Goal: Task Accomplishment & Management: Manage account settings

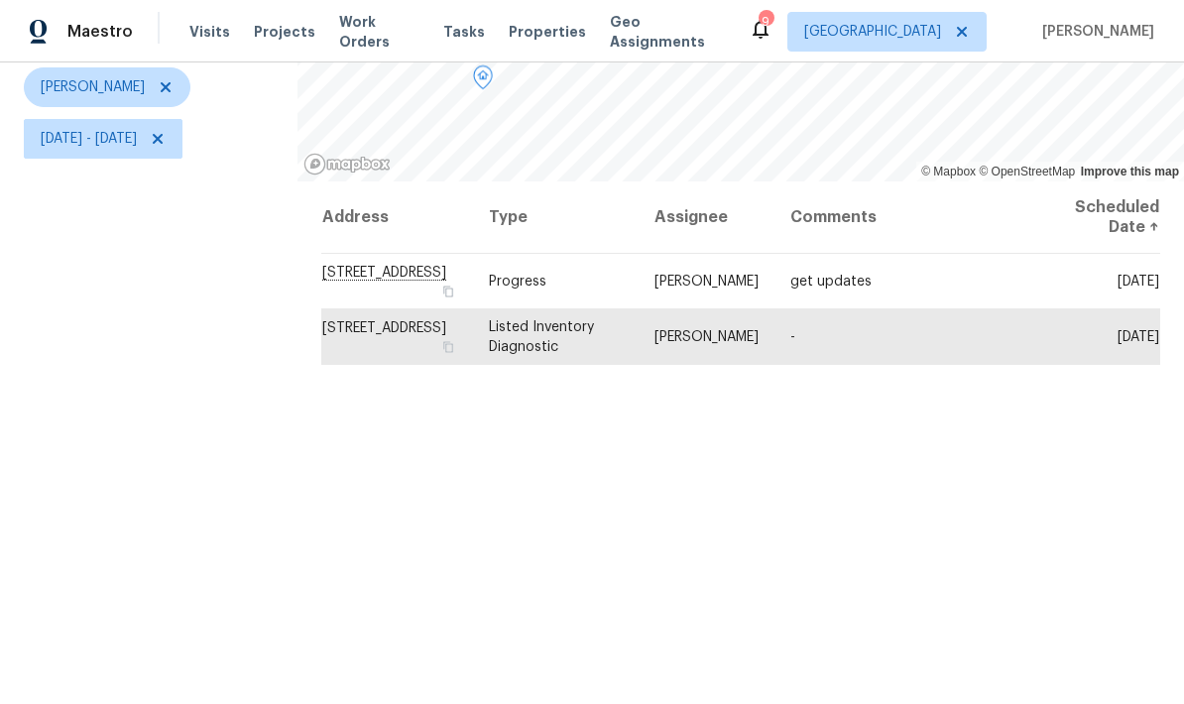
scroll to position [245, 0]
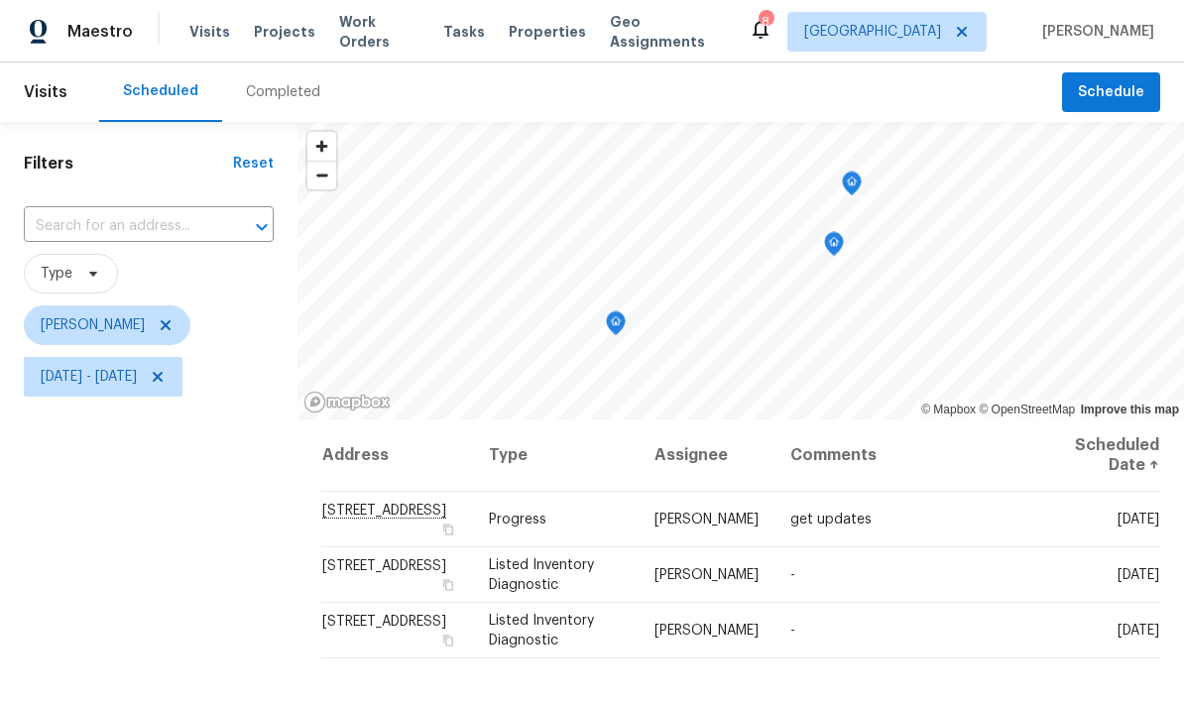
click at [843, 190] on icon "Map marker" at bounding box center [852, 184] width 18 height 23
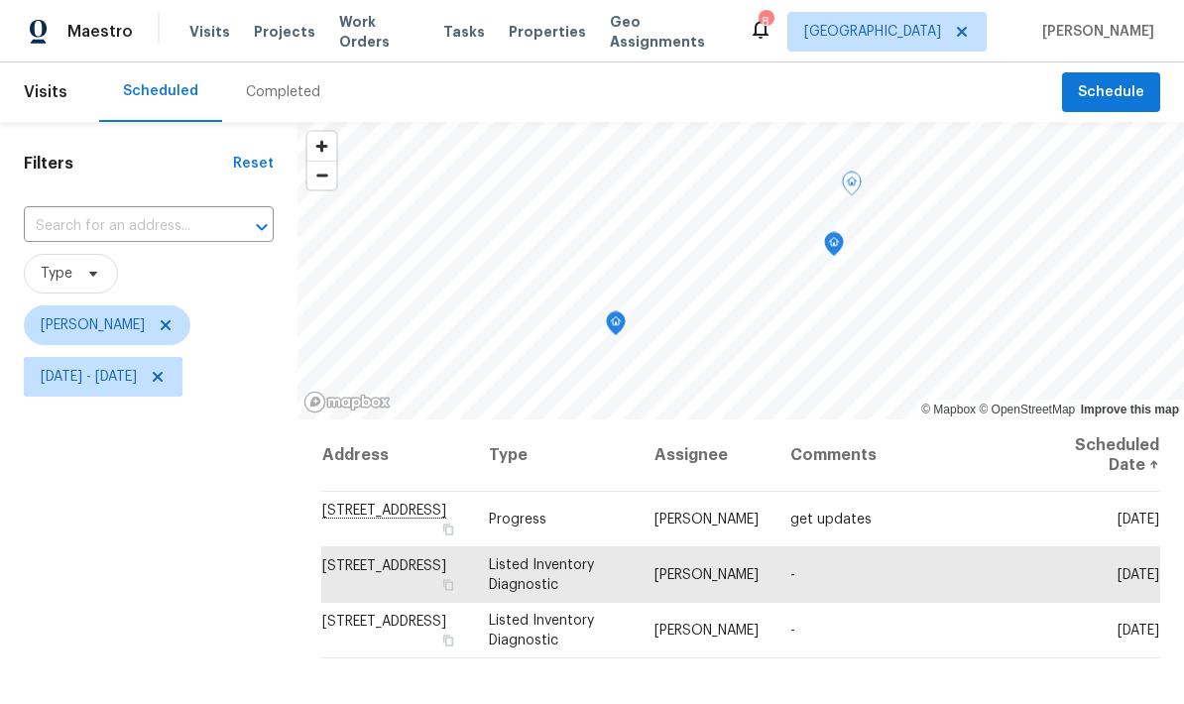
click at [828, 233] on icon "Map marker" at bounding box center [834, 244] width 20 height 25
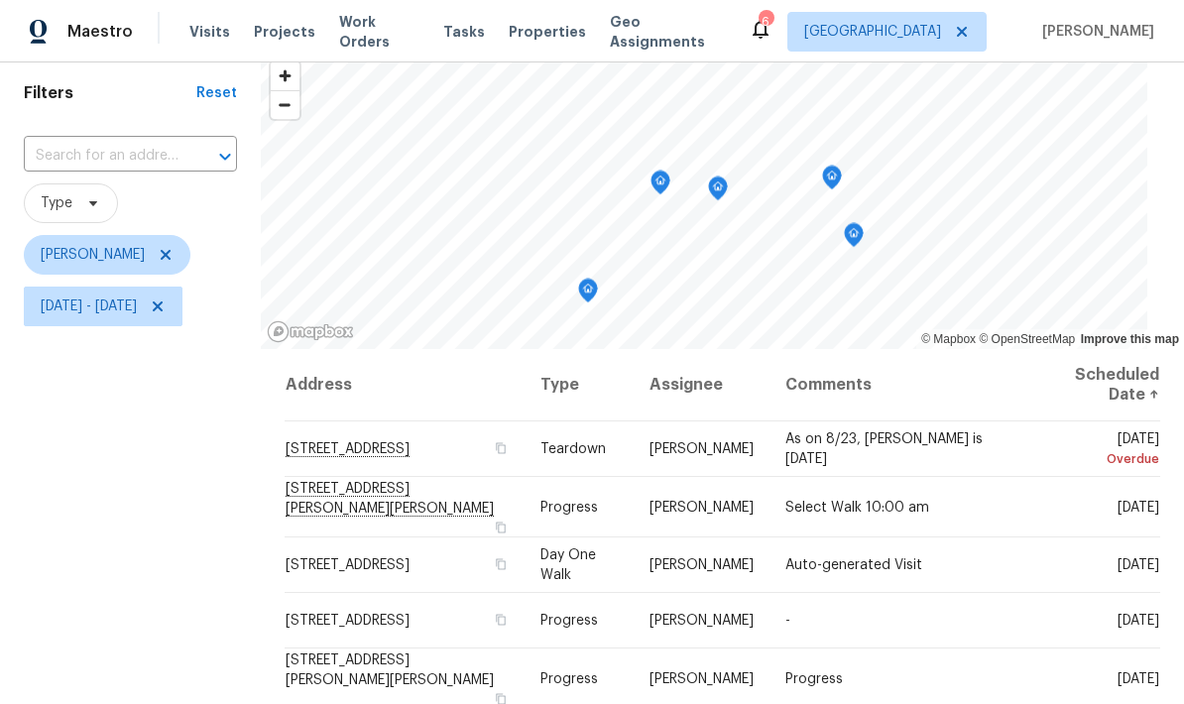
scroll to position [69, 0]
click at [137, 304] on span "Mon, Aug 11 - Thu, Aug 28" at bounding box center [89, 307] width 96 height 20
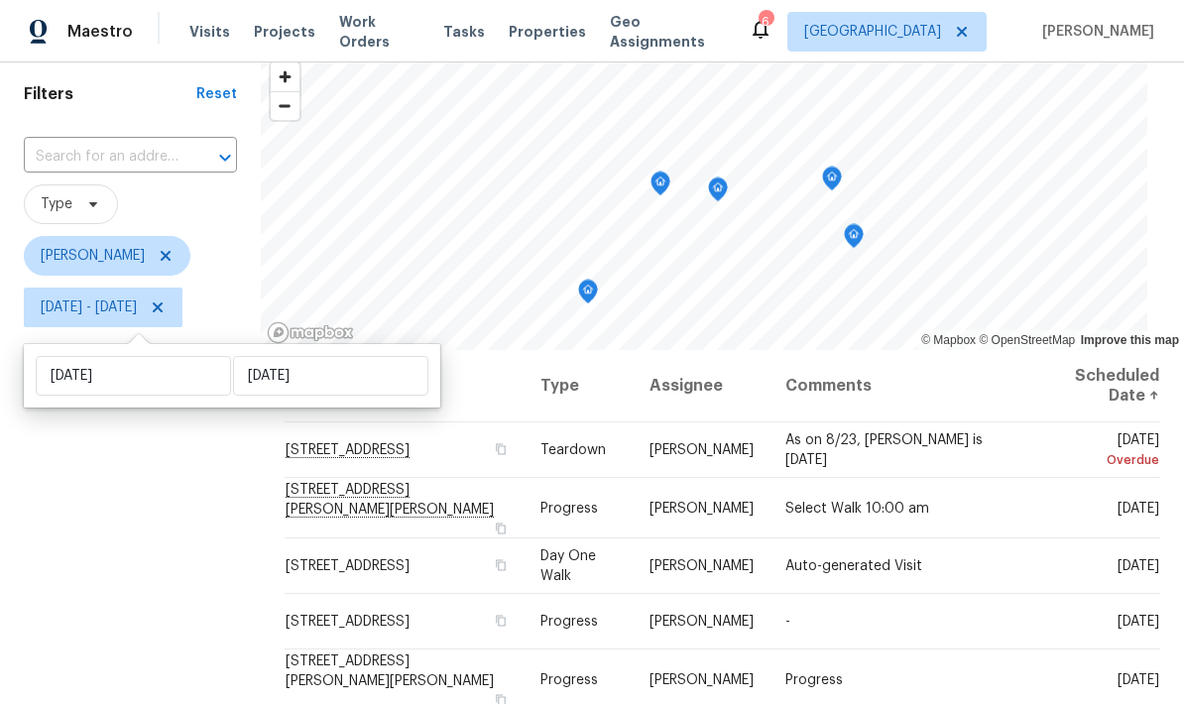
click at [177, 496] on div "Filters Reset ​ Type Jeffrey Lenz Mon, Aug 11 - Thu, Aug 28" at bounding box center [130, 483] width 261 height 861
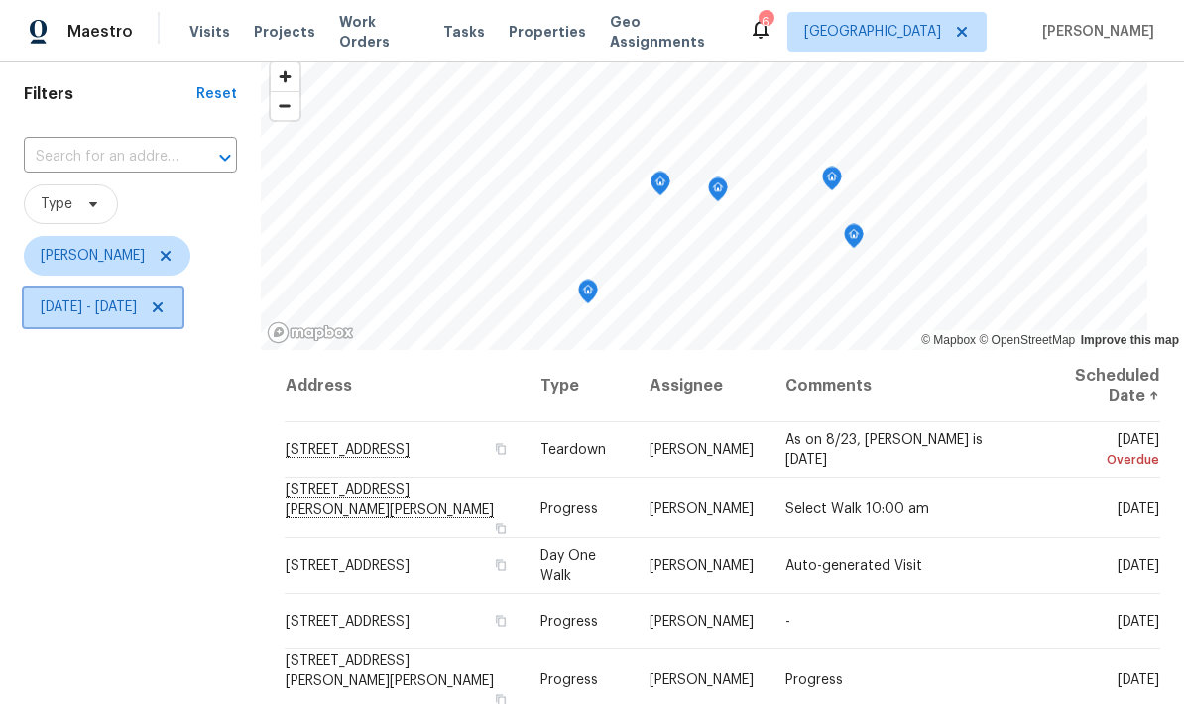
click at [135, 313] on span "Mon, Aug 11 - Thu, Aug 28" at bounding box center [89, 307] width 96 height 20
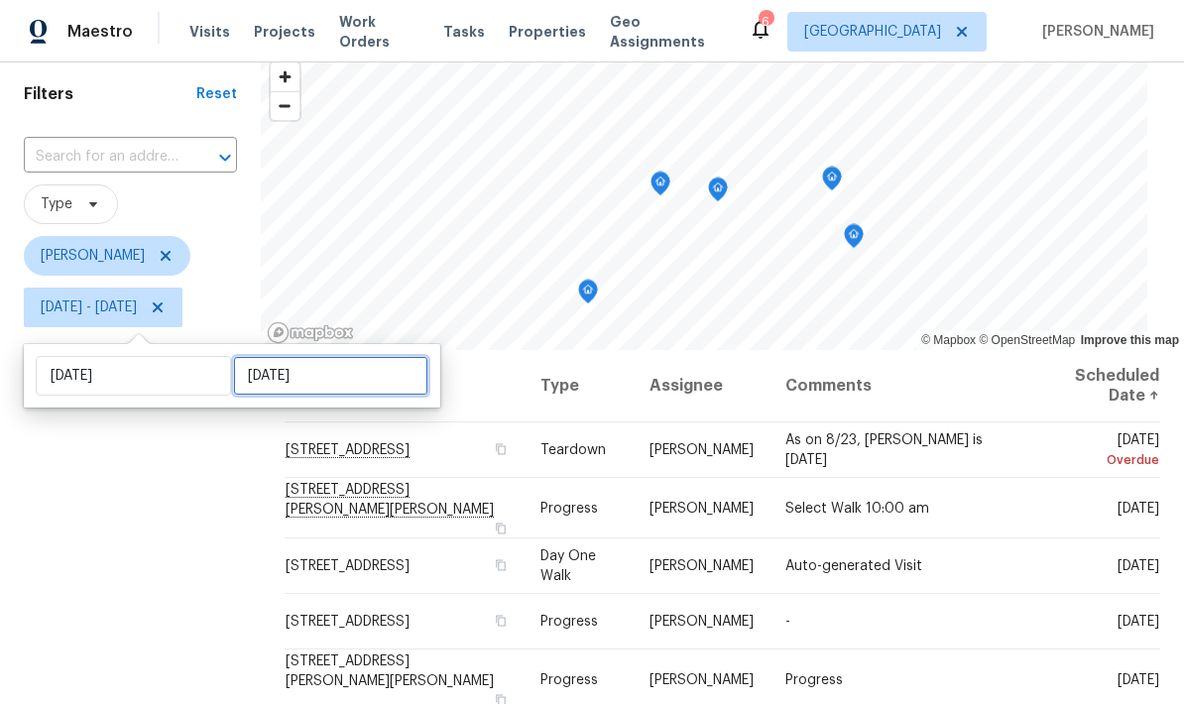
click at [296, 390] on input "Thu, Aug 28" at bounding box center [330, 376] width 195 height 40
select select "7"
select select "2025"
select select "8"
select select "2025"
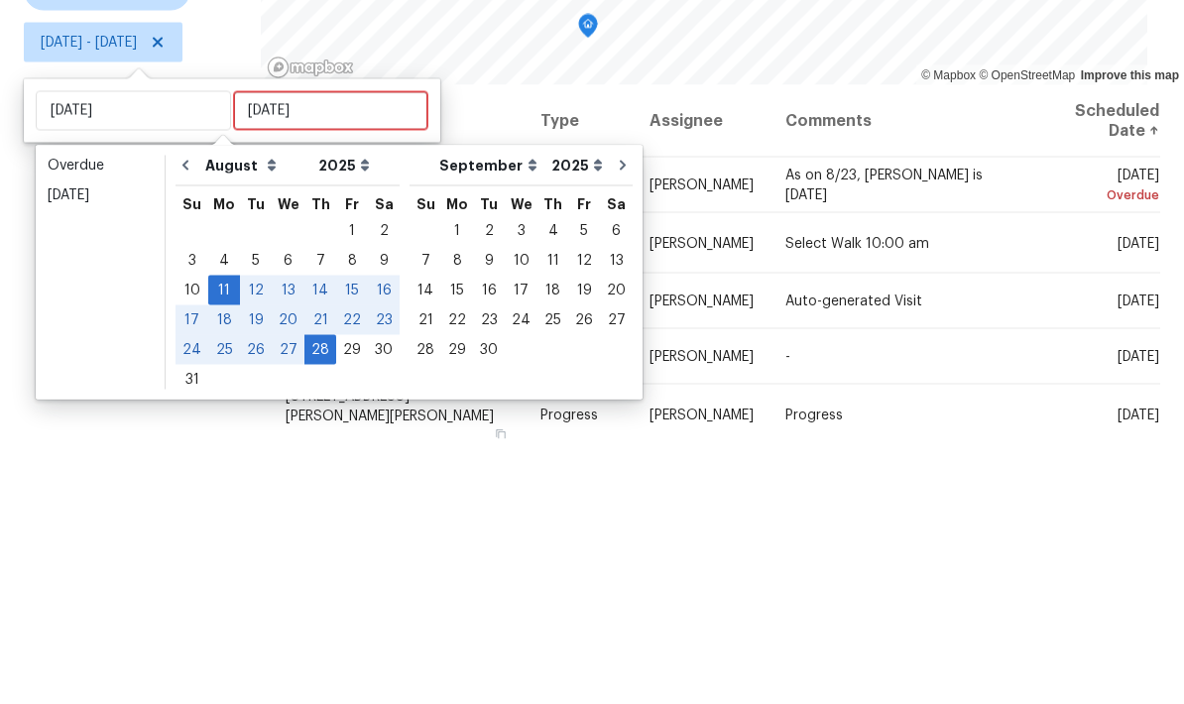
scroll to position [79, 0]
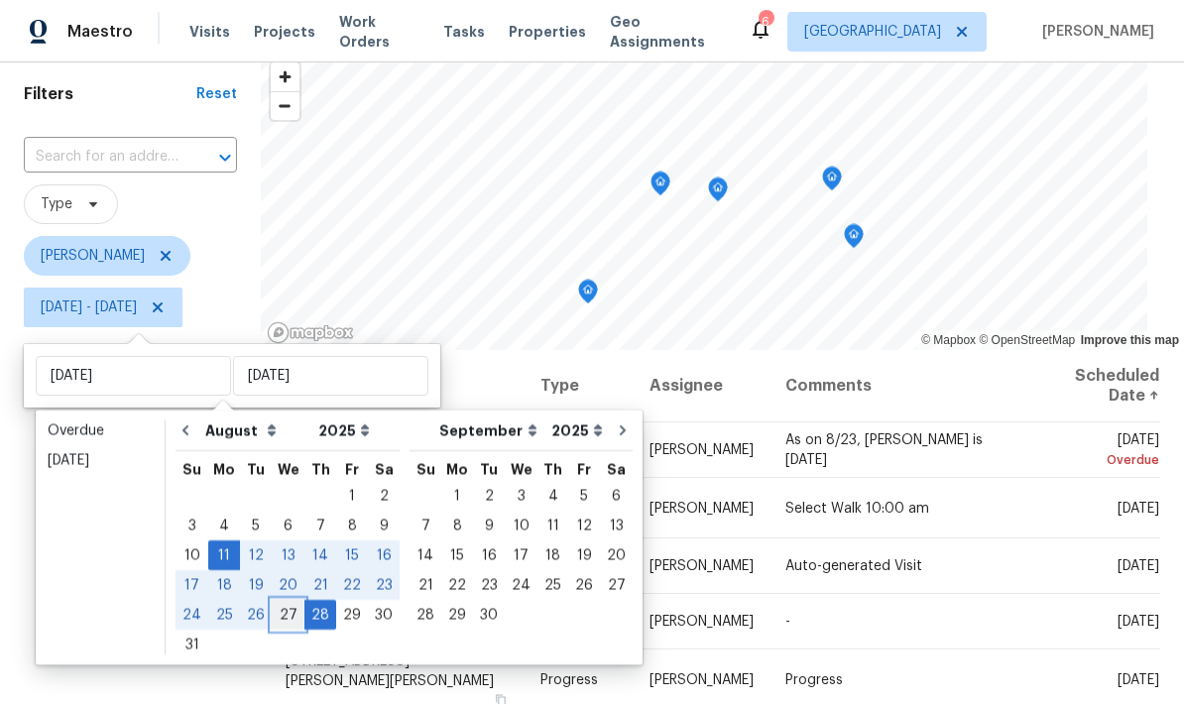
click at [280, 601] on div "27" at bounding box center [288, 615] width 33 height 28
type input "[DATE]"
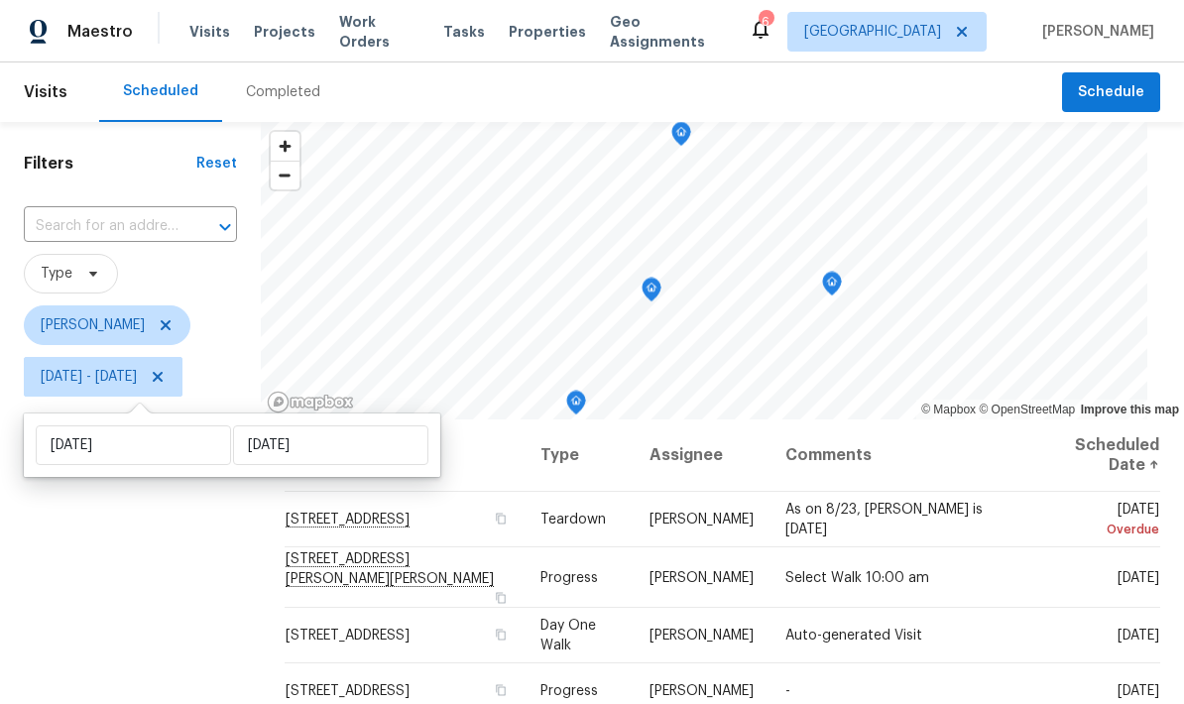
click at [146, 578] on div "Filters Reset ​ Type Jeffrey Lenz Mon, Aug 11 - Wed, Aug 27" at bounding box center [130, 552] width 261 height 861
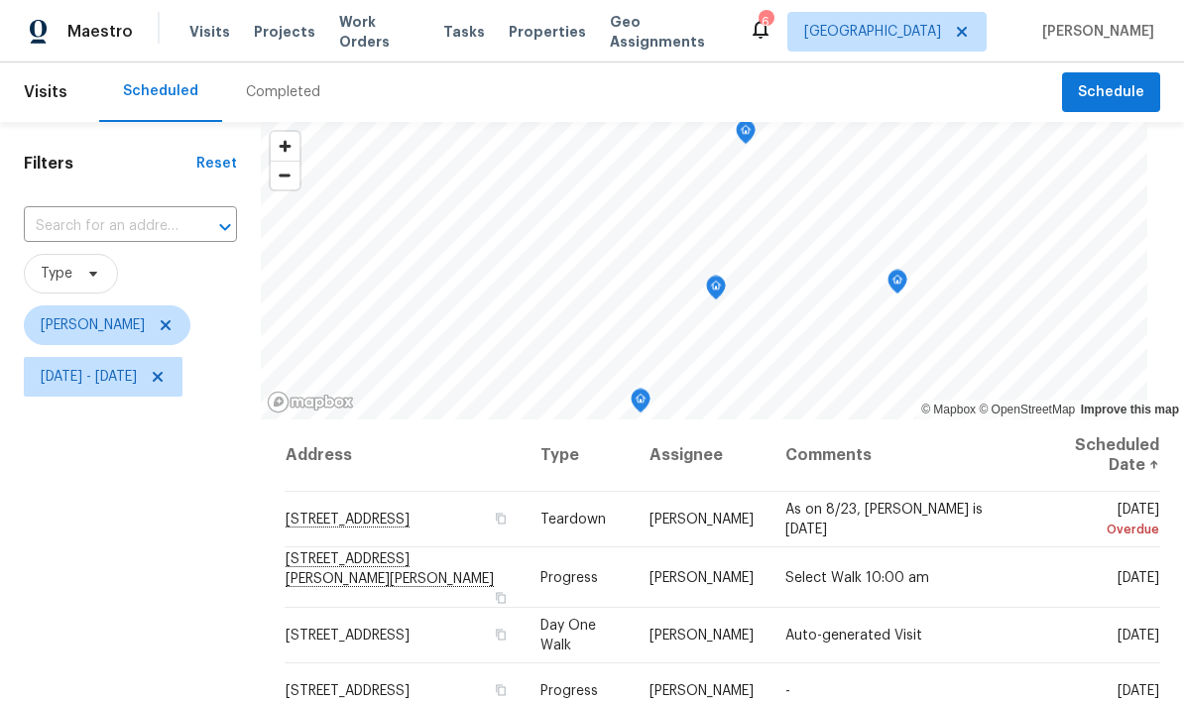
click at [725, 288] on icon "Map marker" at bounding box center [716, 288] width 18 height 23
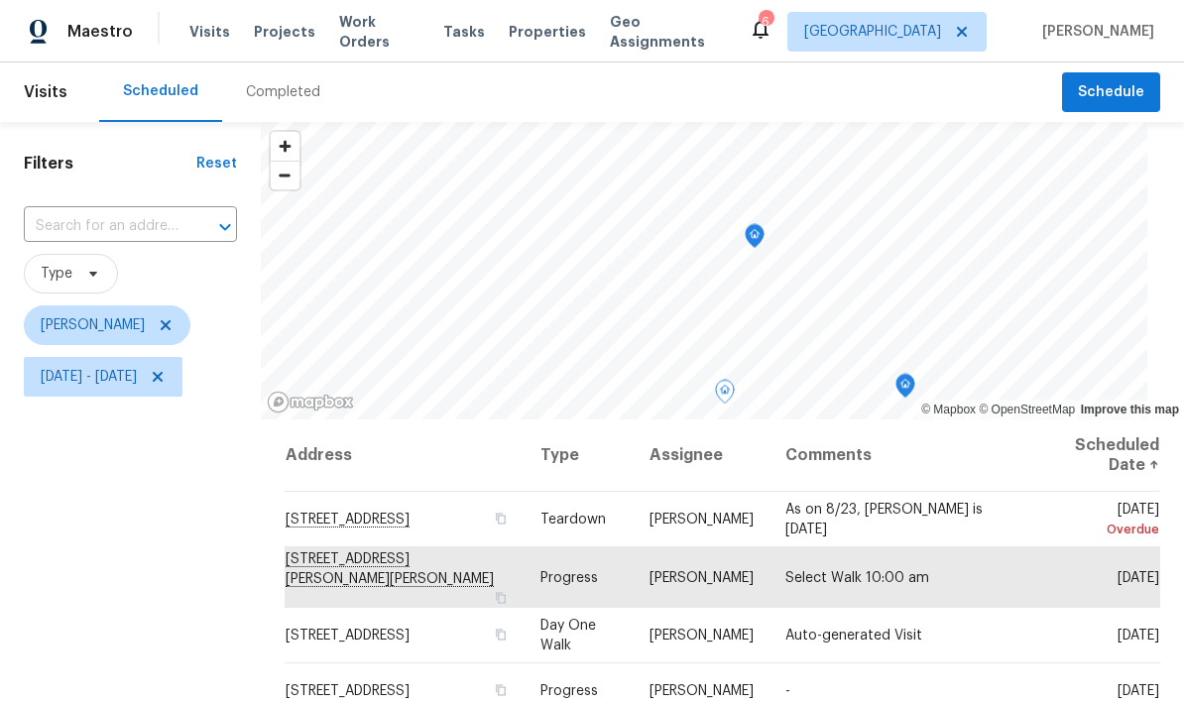
click at [757, 234] on icon "Map marker" at bounding box center [754, 235] width 6 height 5
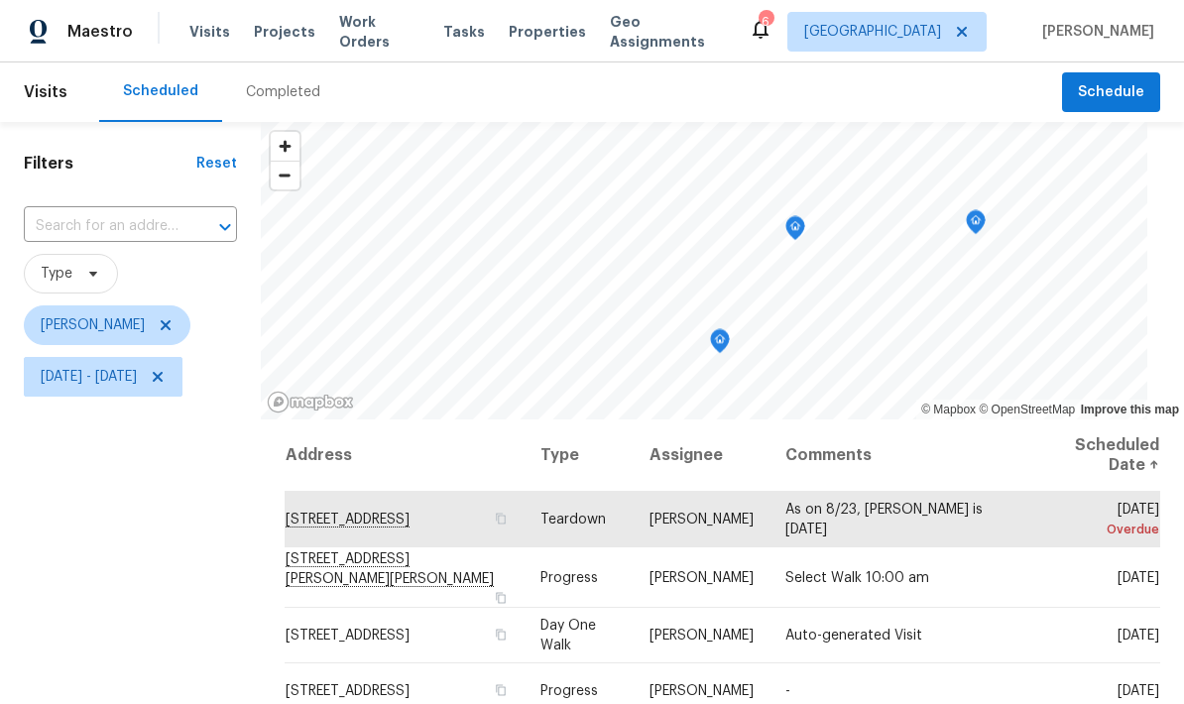
click at [804, 231] on icon "Map marker" at bounding box center [795, 228] width 18 height 23
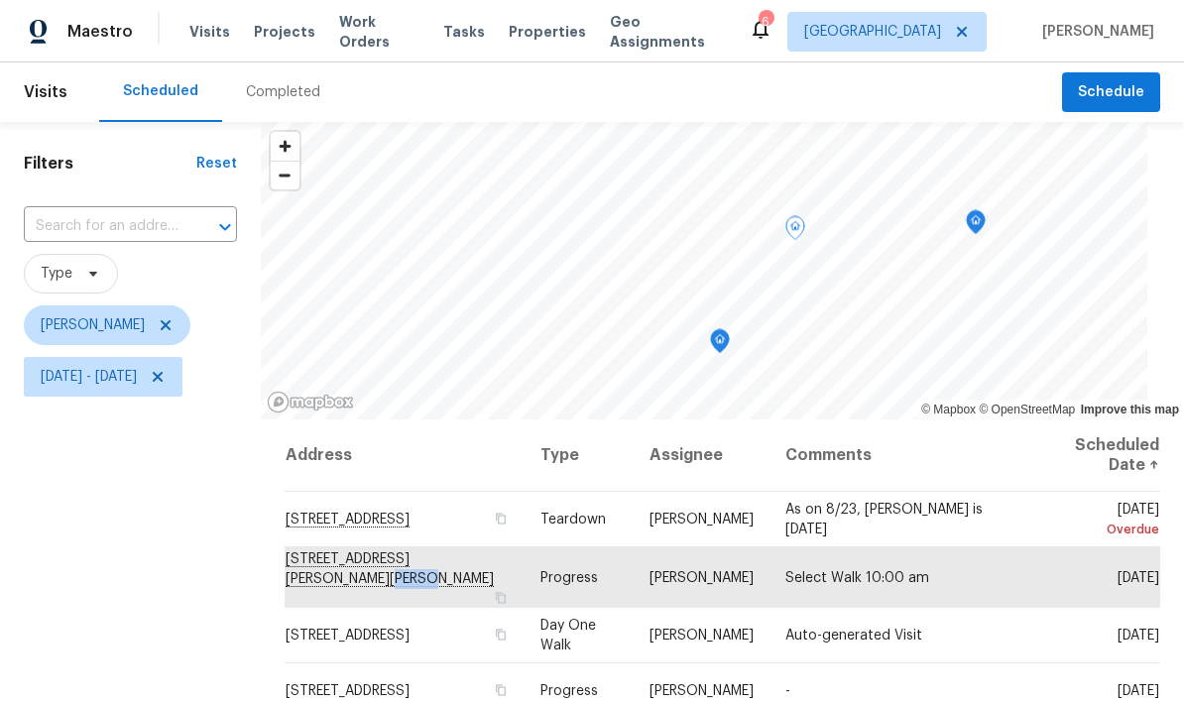
click at [257, 603] on div "Filters Reset ​ Type Jeffrey Lenz Mon, Aug 11 - Wed, Aug 27" at bounding box center [130, 552] width 261 height 861
click at [258, 620] on div "Filters Reset ​ Type Jeffrey Lenz Mon, Aug 11 - Wed, Aug 27" at bounding box center [130, 552] width 261 height 861
click at [509, 591] on button "button" at bounding box center [500, 597] width 18 height 18
click at [217, 600] on div "Filters Reset ​ Type Jeffrey Lenz Mon, Aug 11 - Wed, Aug 27" at bounding box center [130, 552] width 261 height 861
click at [175, 392] on span "Mon, Aug 11 - Wed, Aug 27" at bounding box center [103, 377] width 159 height 40
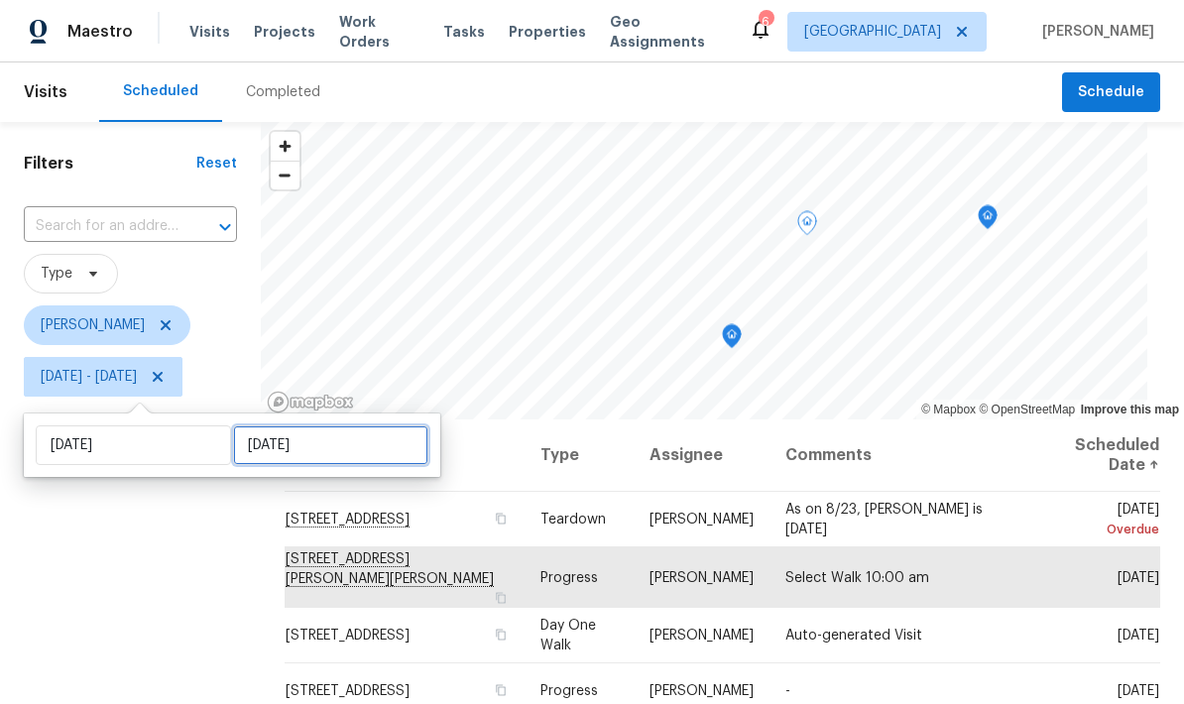
click at [332, 448] on input "[DATE]" at bounding box center [330, 445] width 195 height 40
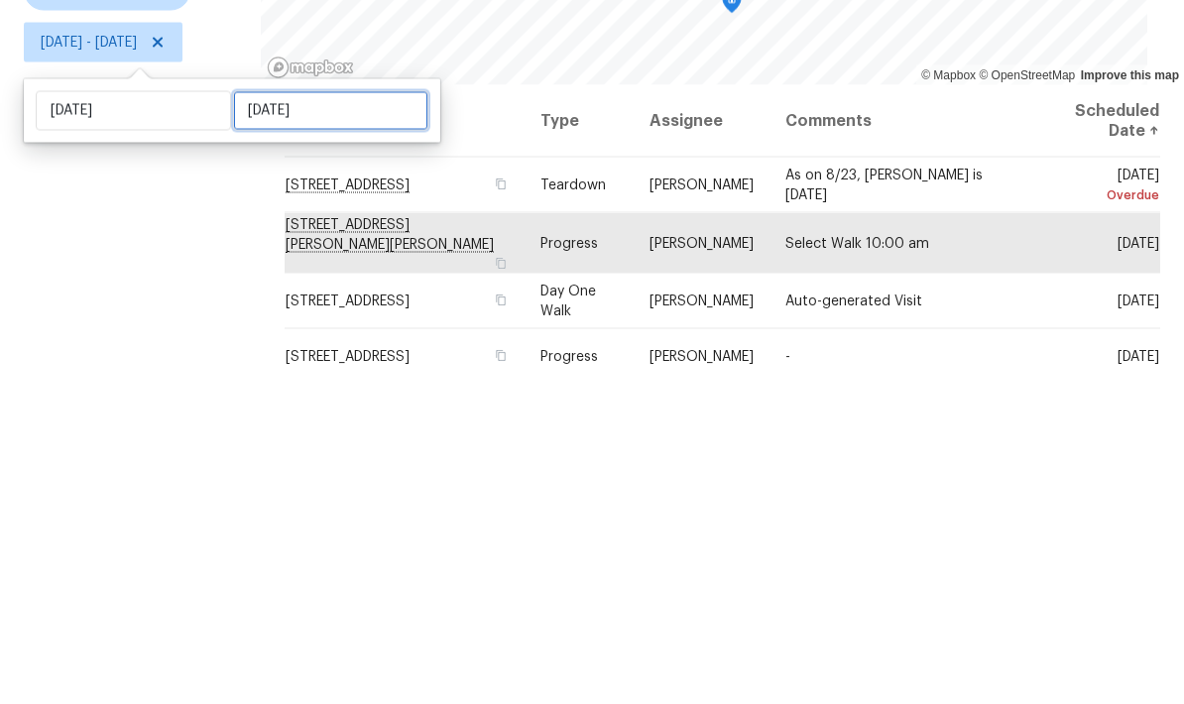
select select "7"
select select "2025"
select select "8"
select select "2025"
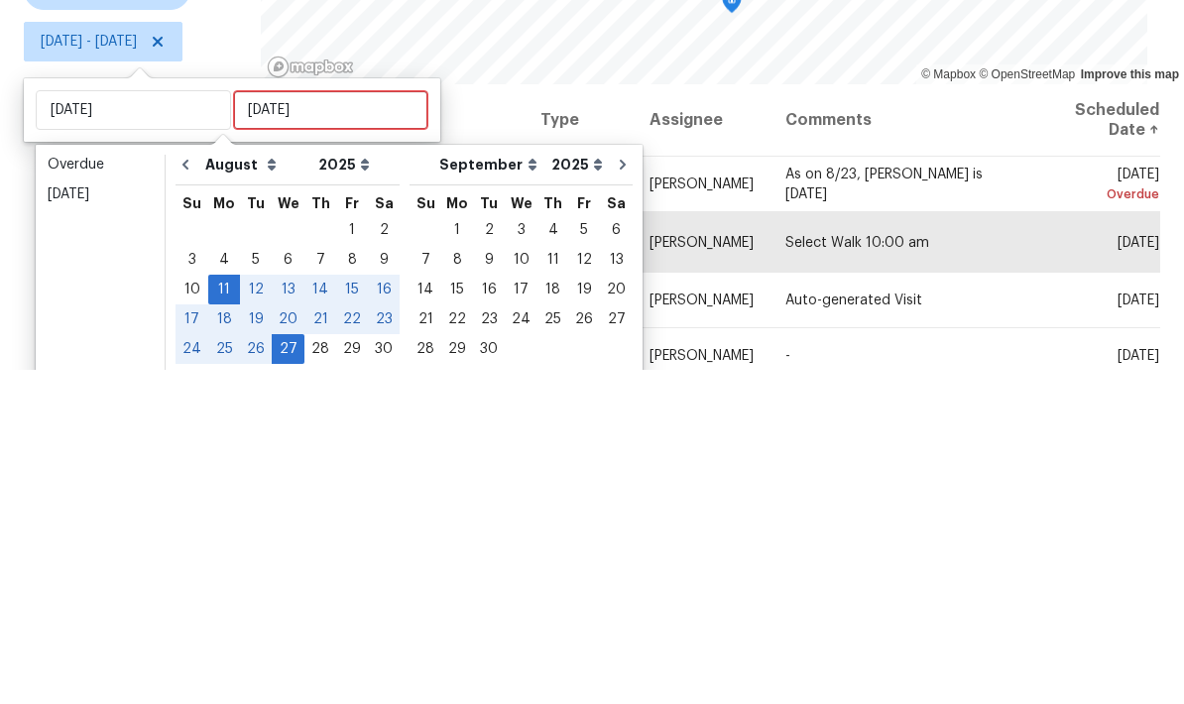
scroll to position [79, 0]
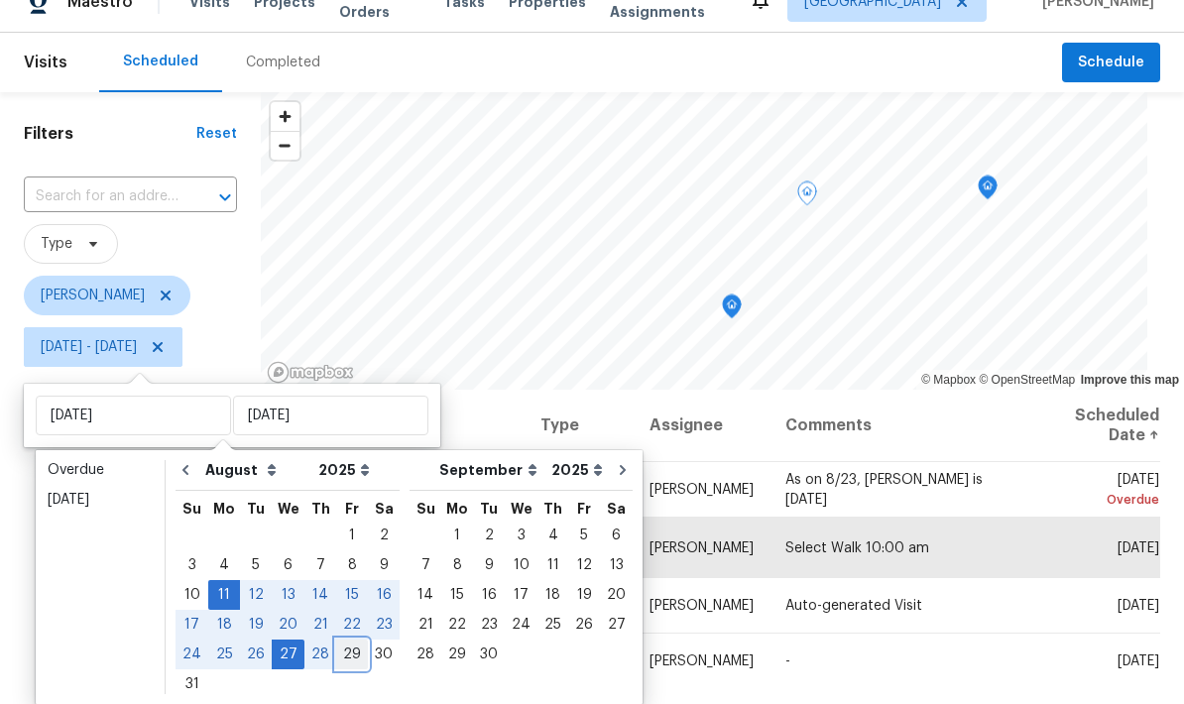
click at [336, 640] on div "29" at bounding box center [352, 654] width 32 height 28
type input "Fri, Aug 29"
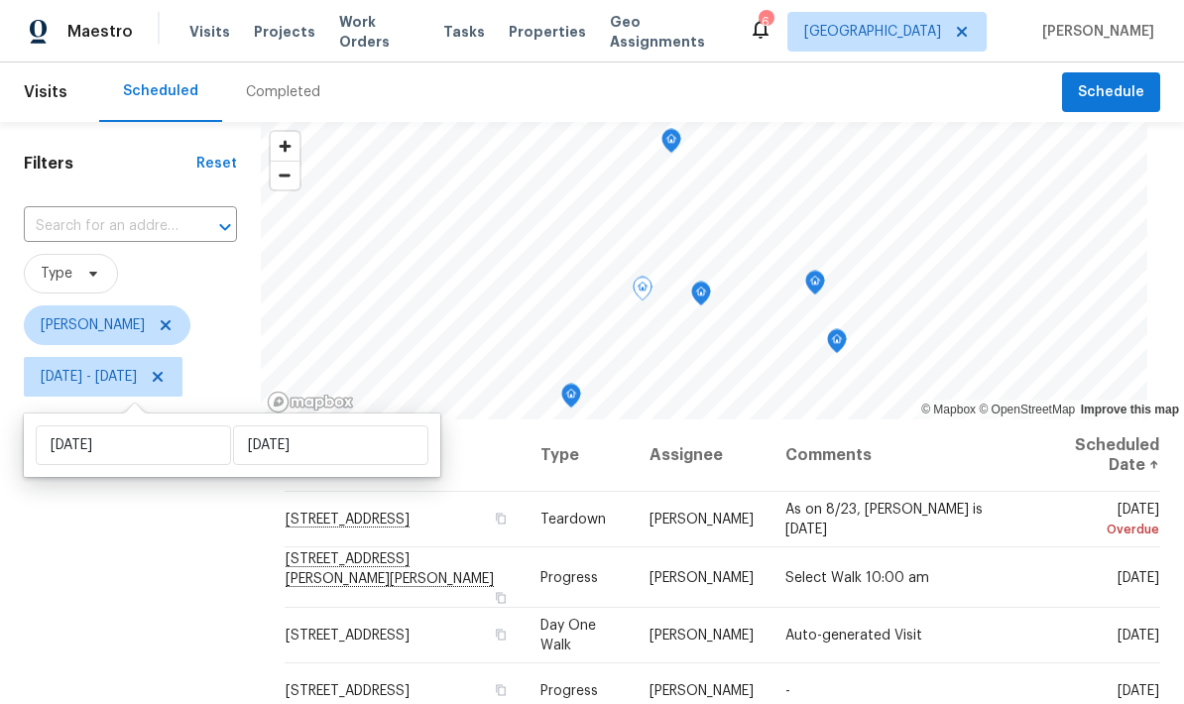
click at [223, 635] on div "Filters Reset ​ Type Jeffrey Lenz Mon, Aug 11 - Fri, Aug 29" at bounding box center [130, 552] width 261 height 861
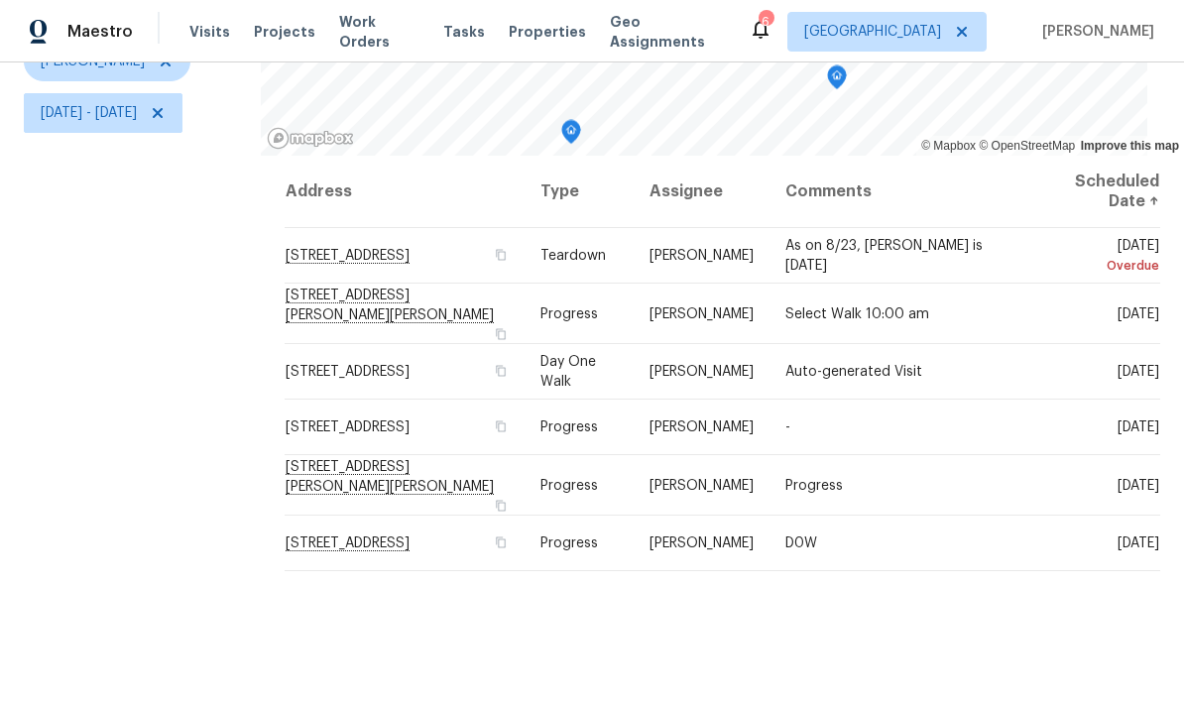
scroll to position [263, 0]
click at [0, 0] on icon at bounding box center [0, 0] width 0 height 0
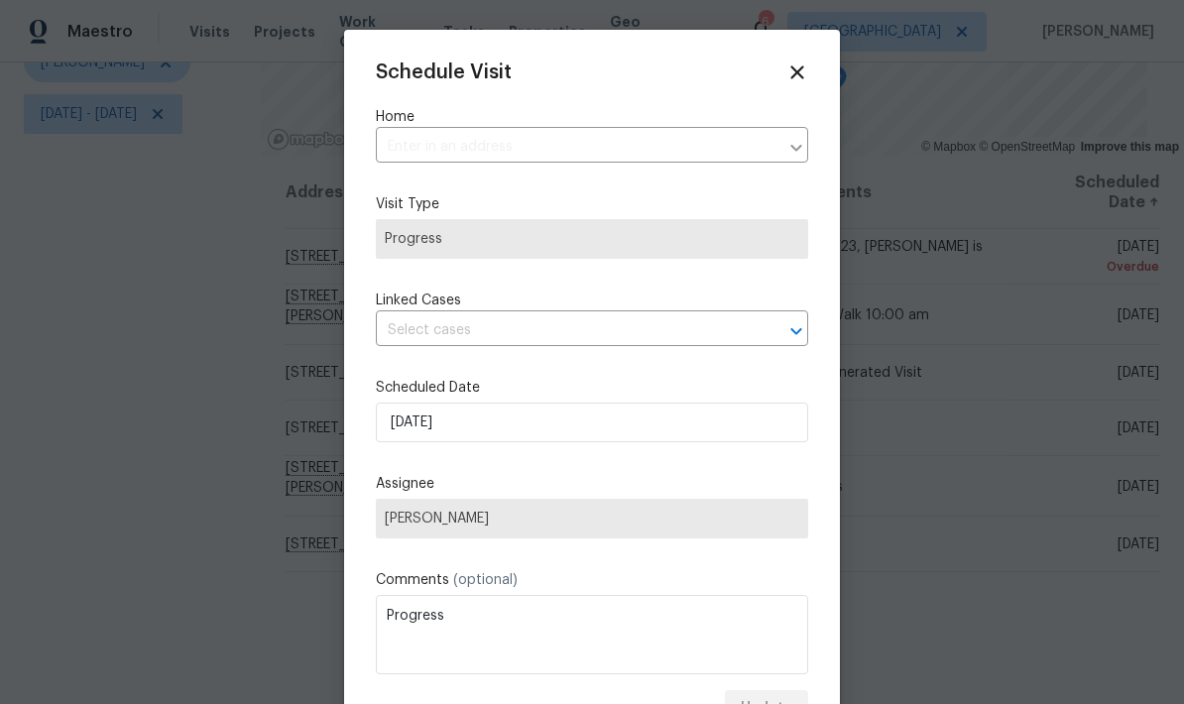
type input "1426 Burr St, St. Paul, MN 55130"
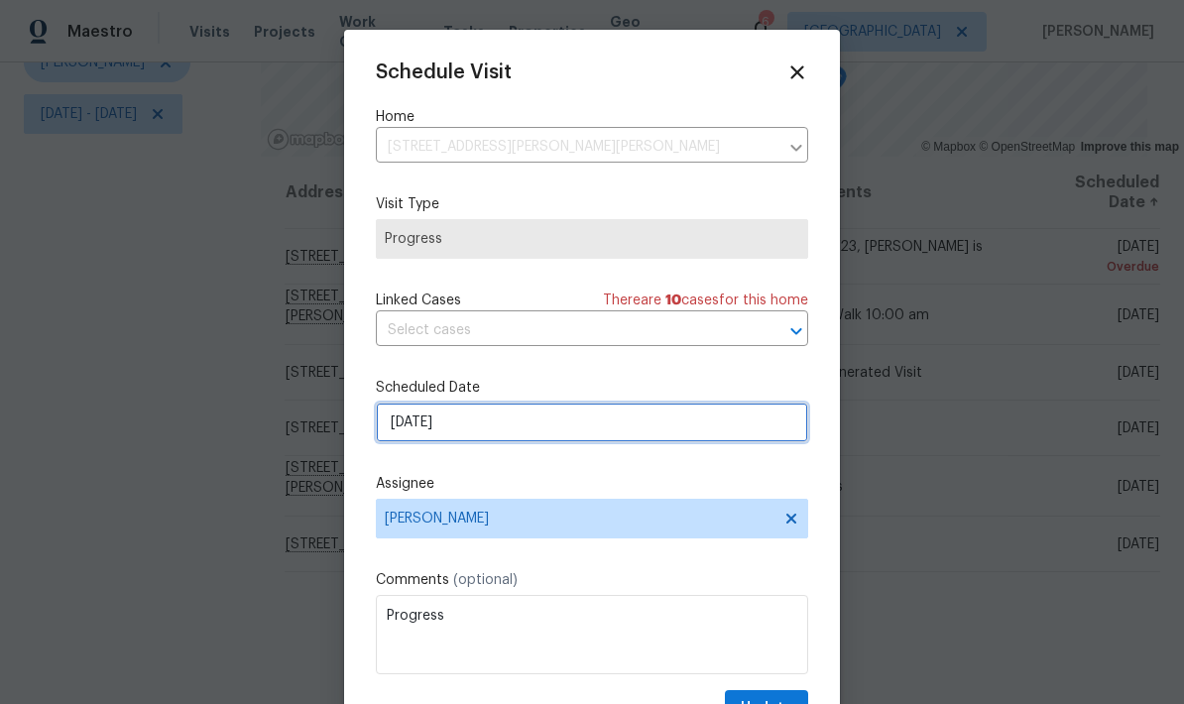
click at [584, 426] on input "8/28/2025" at bounding box center [592, 423] width 432 height 40
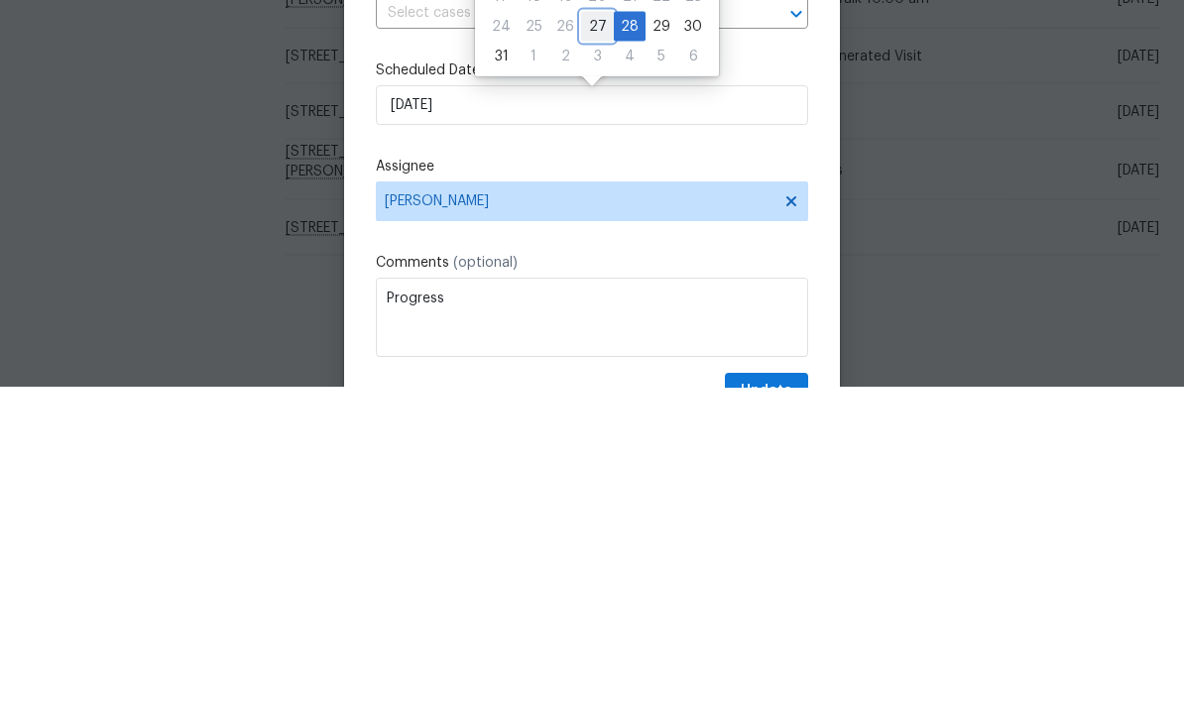
click at [602, 329] on div "27" at bounding box center [597, 343] width 33 height 28
type input "8/27/2025"
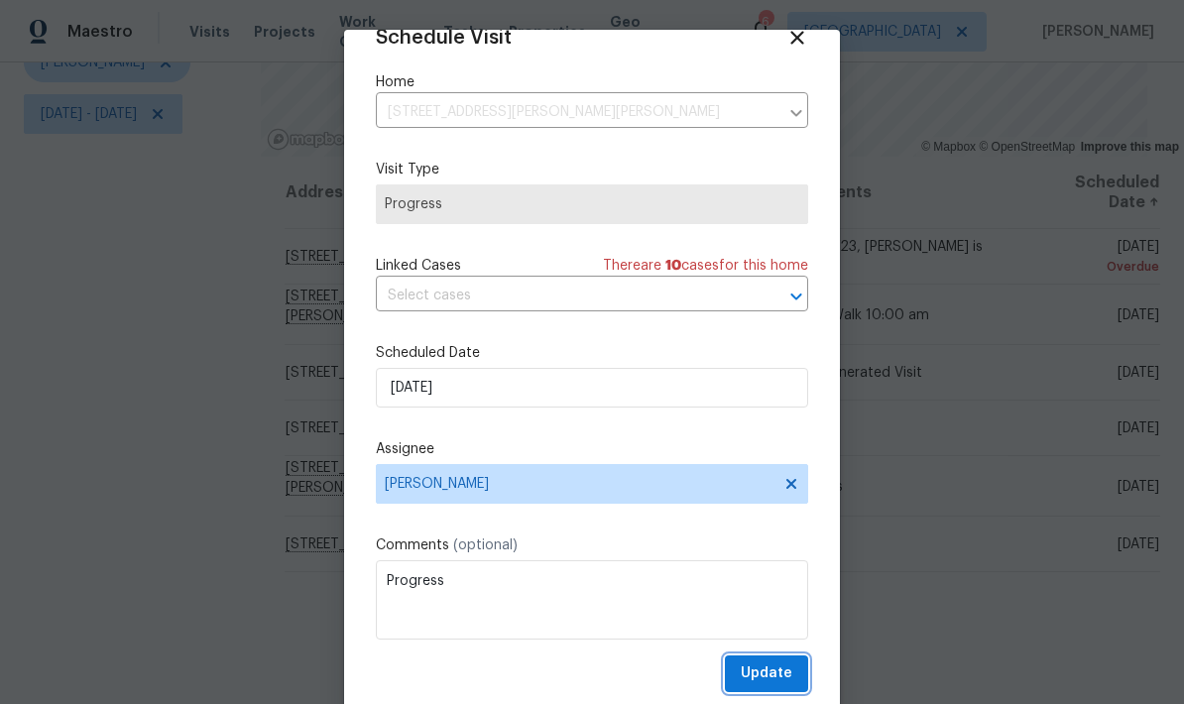
click at [790, 670] on span "Update" at bounding box center [767, 673] width 52 height 25
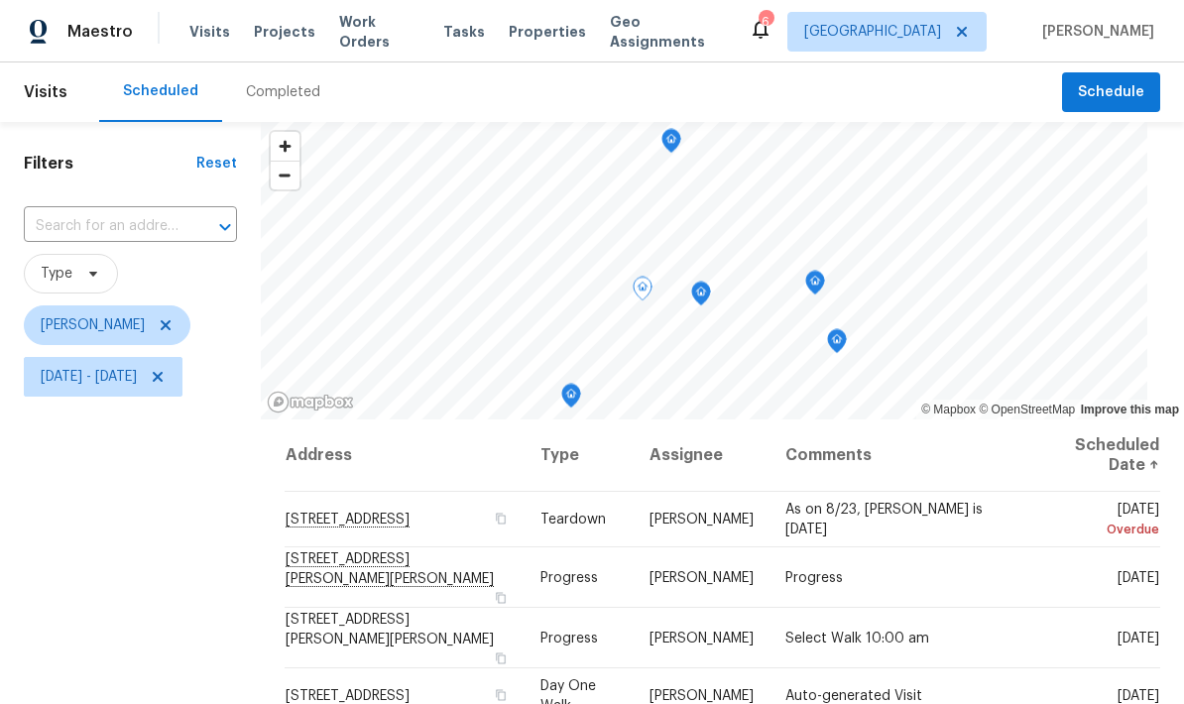
scroll to position [0, 0]
click at [688, 202] on icon "Map marker" at bounding box center [679, 205] width 18 height 23
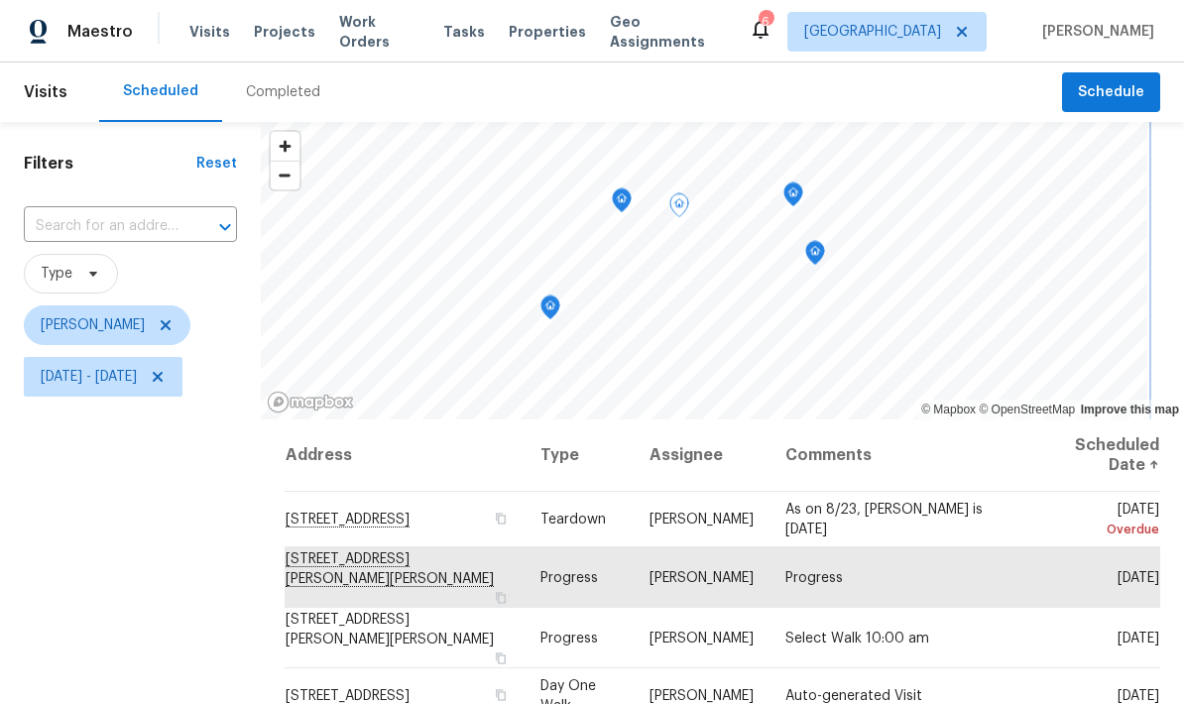
click at [803, 206] on icon "Map marker" at bounding box center [793, 194] width 20 height 25
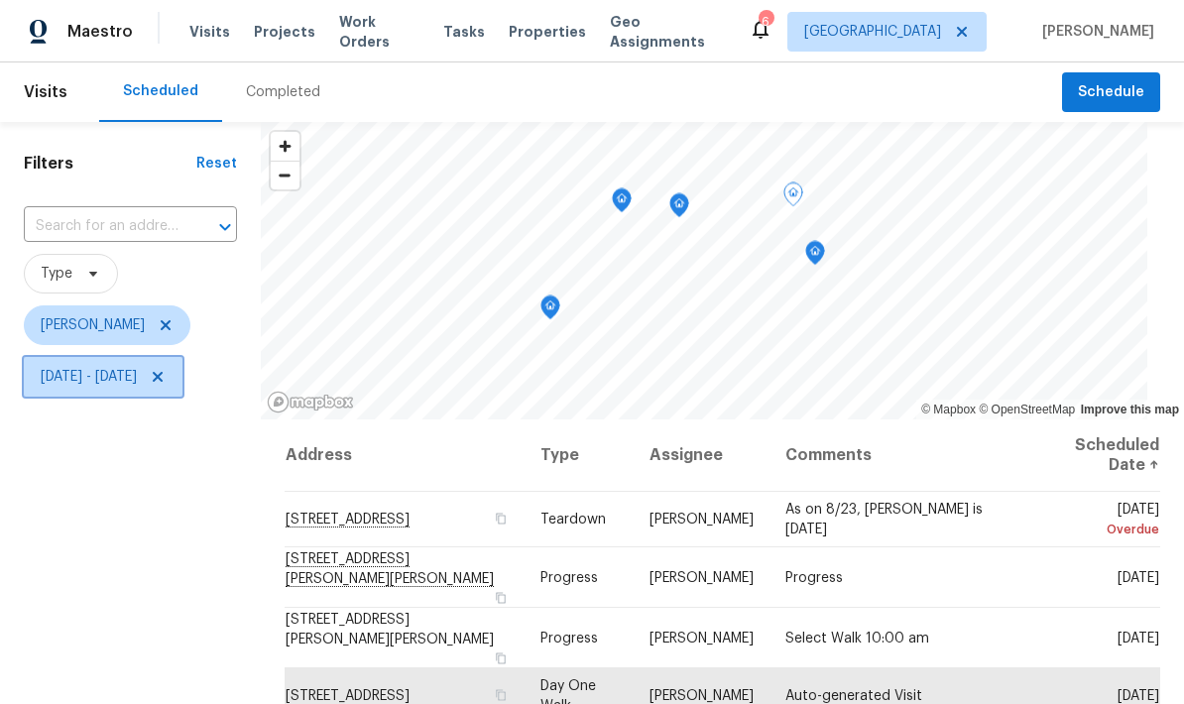
click at [136, 383] on span "Mon, Aug 11 - Fri, Aug 29" at bounding box center [89, 377] width 96 height 20
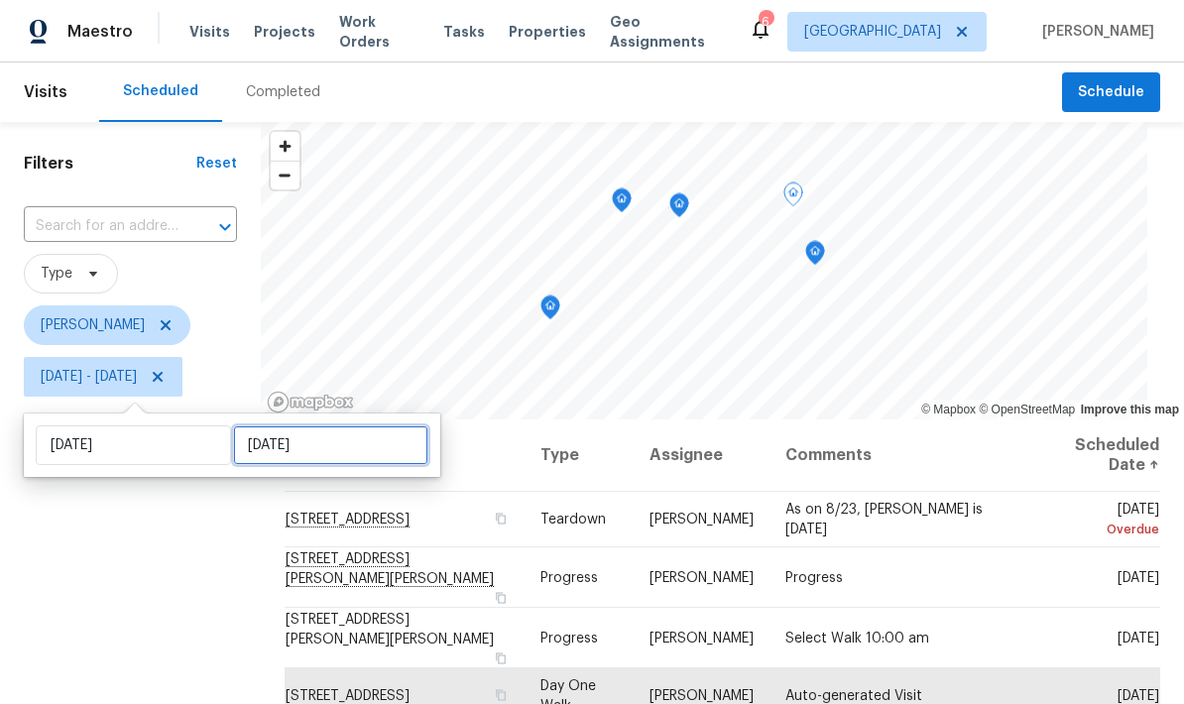
click at [290, 451] on input "Fri, Aug 29" at bounding box center [330, 445] width 195 height 40
select select "7"
select select "2025"
select select "8"
select select "2025"
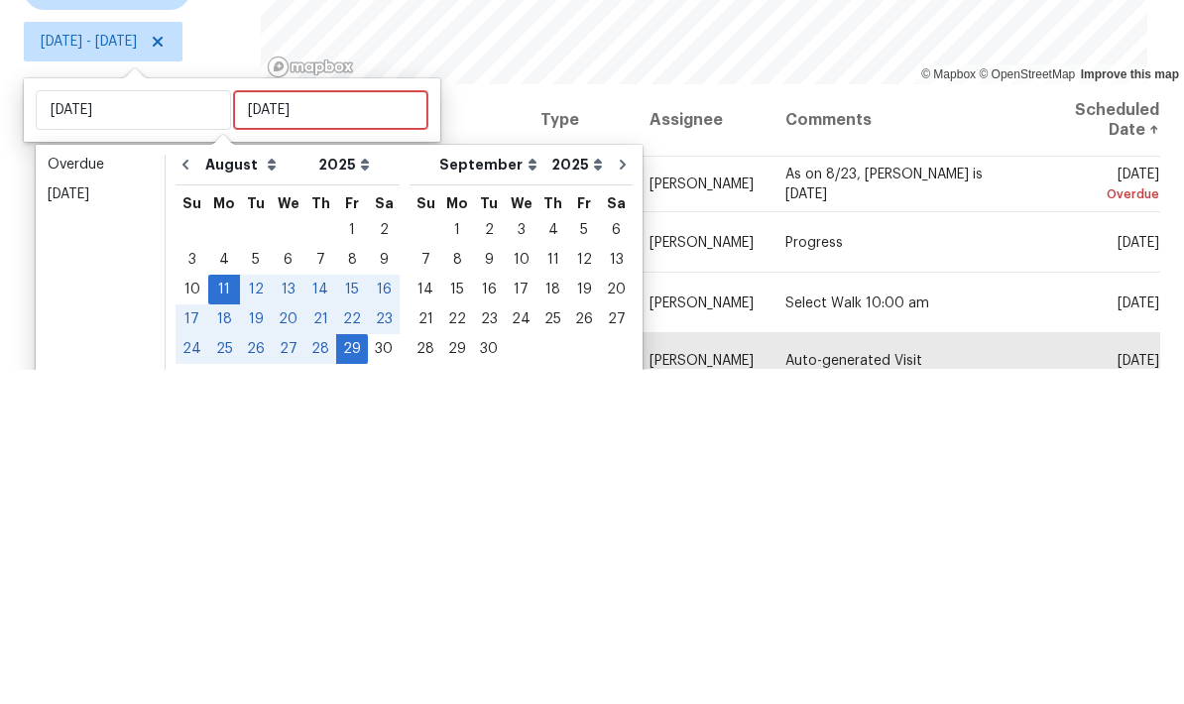
scroll to position [79, 0]
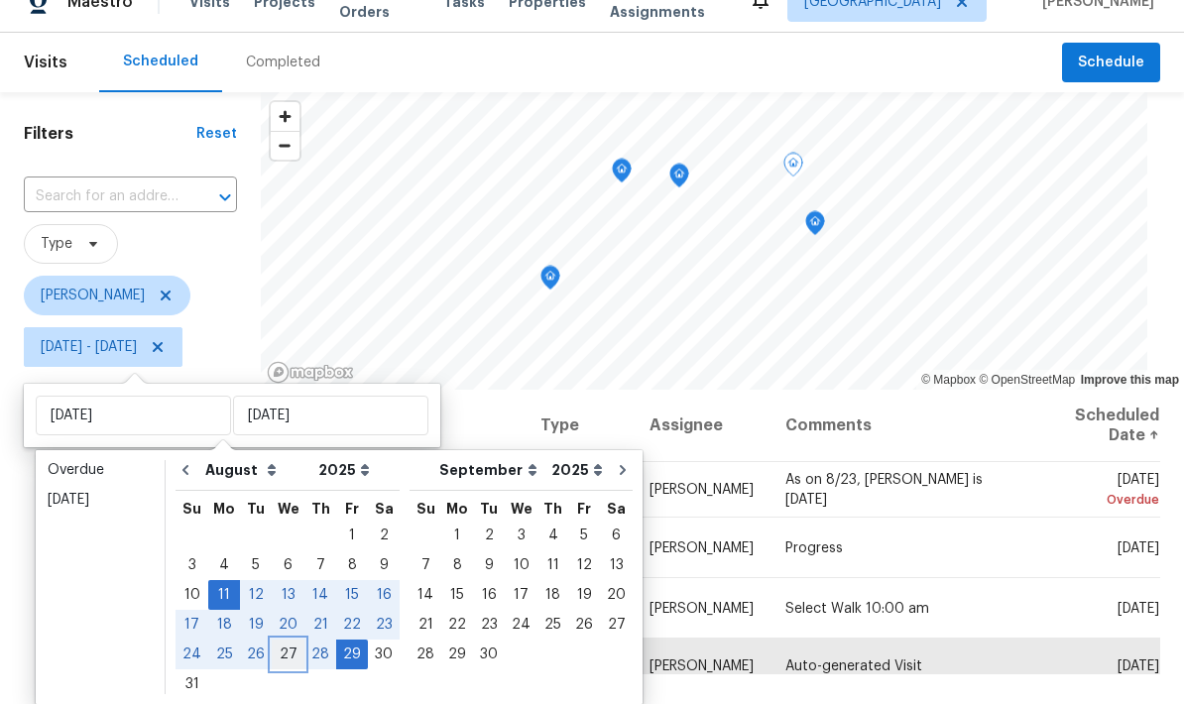
click at [280, 640] on div "27" at bounding box center [288, 654] width 33 height 28
type input "[DATE]"
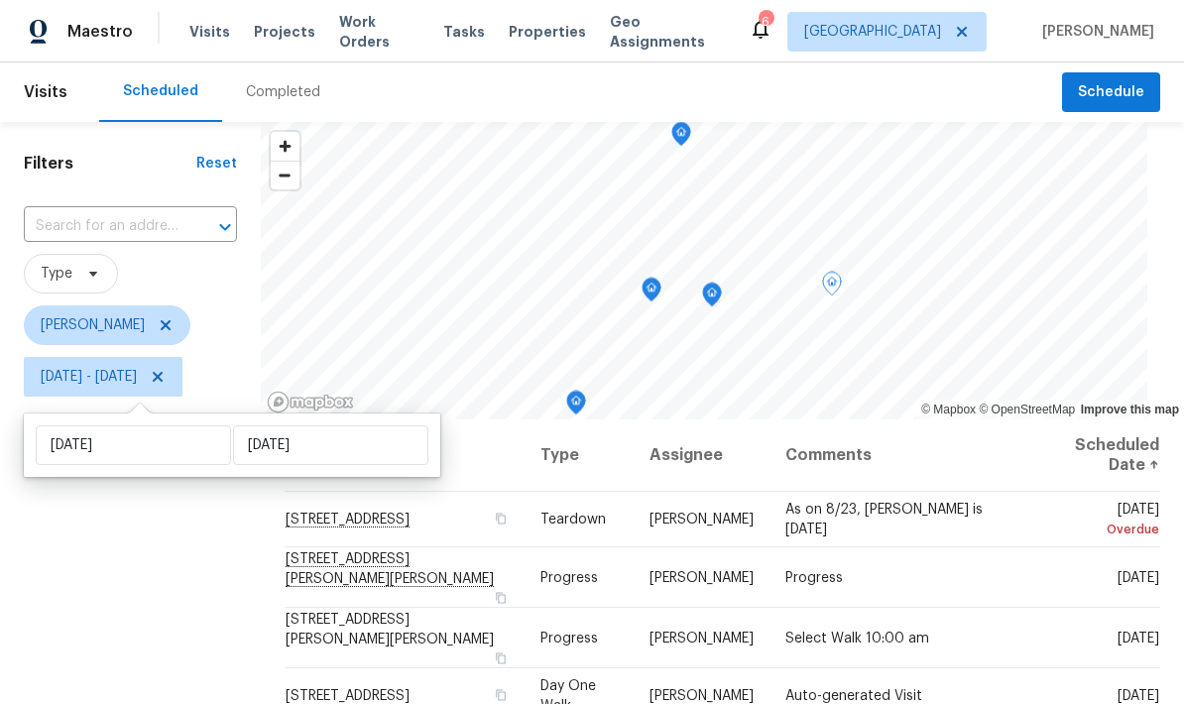
click at [148, 573] on div "Filters Reset ​ Type Jeffrey Lenz Mon, Aug 11 - Wed, Aug 27" at bounding box center [130, 552] width 261 height 861
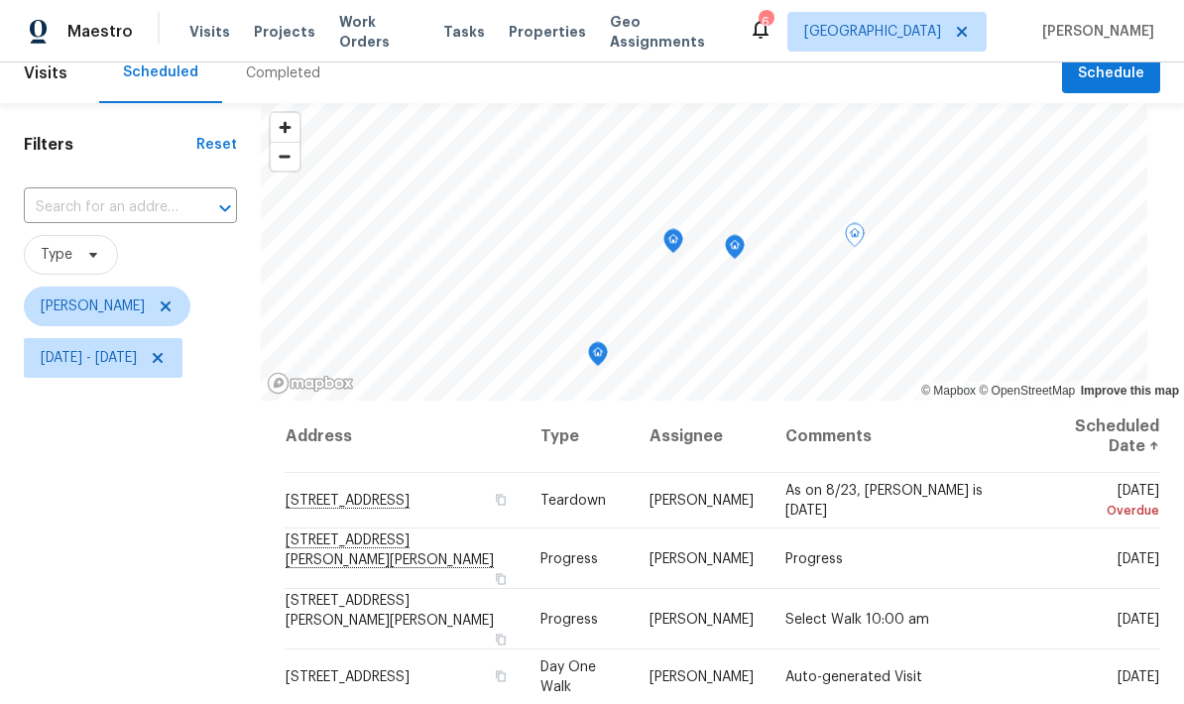
scroll to position [11, 0]
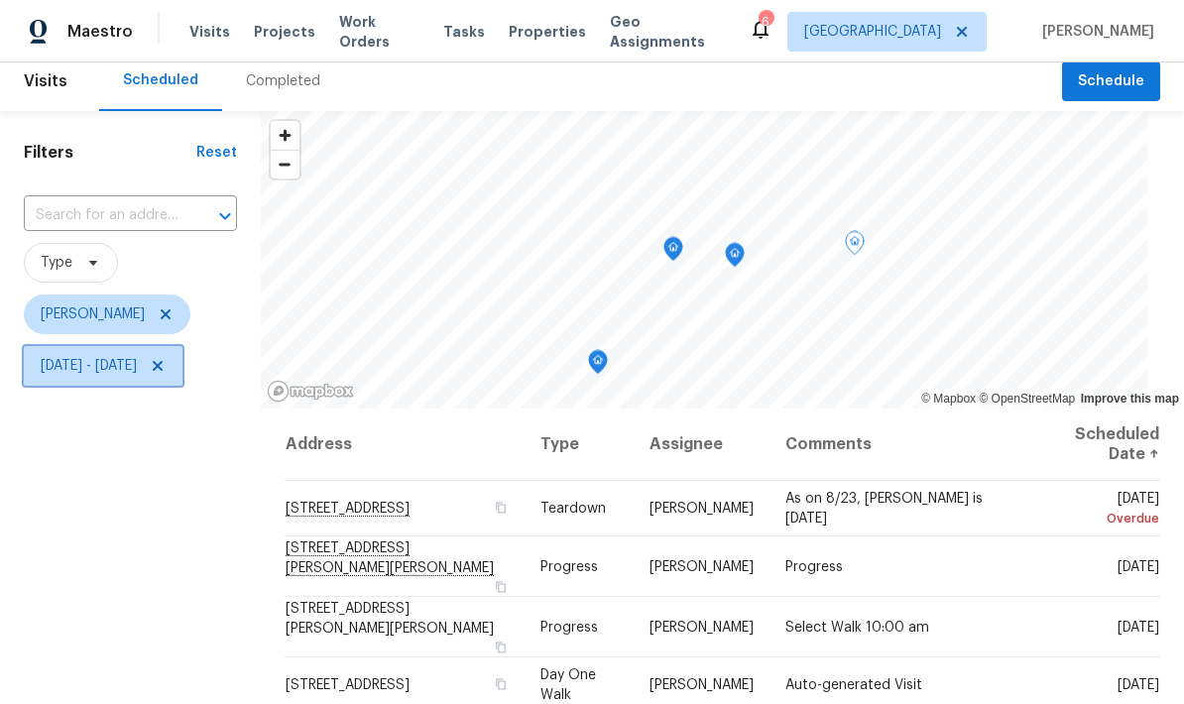
click at [137, 373] on span "Mon, Aug 11 - Wed, Aug 27" at bounding box center [89, 366] width 96 height 20
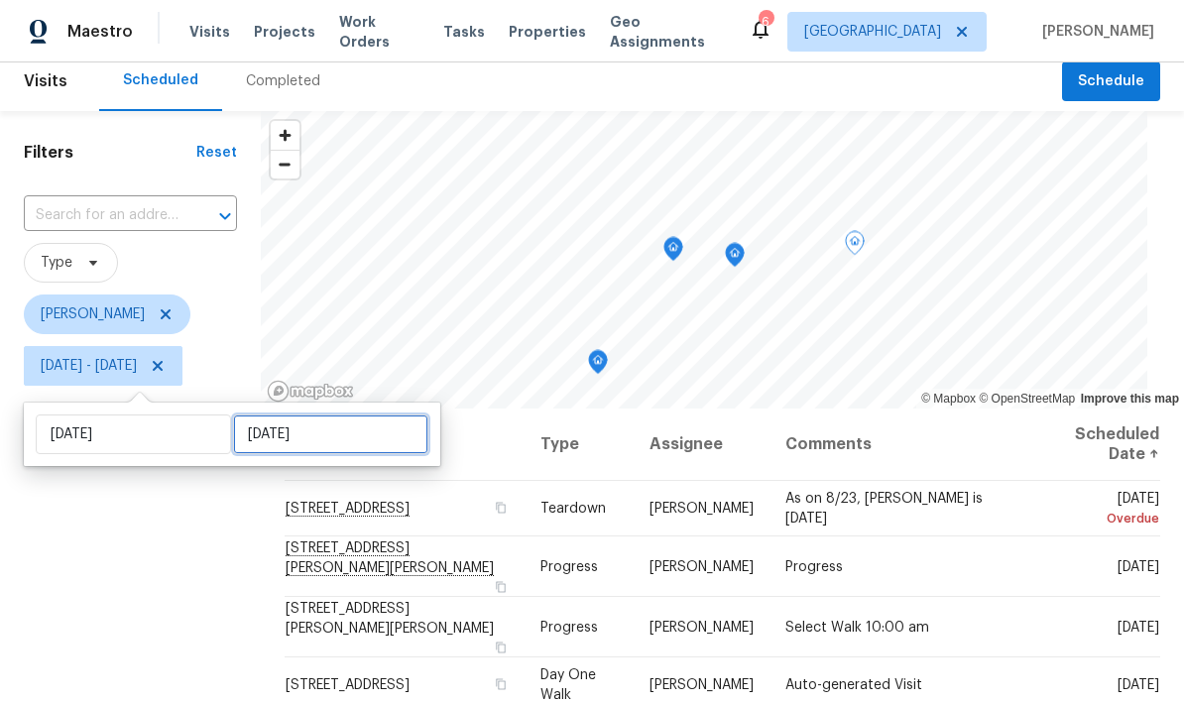
click at [281, 433] on input "[DATE]" at bounding box center [330, 434] width 195 height 40
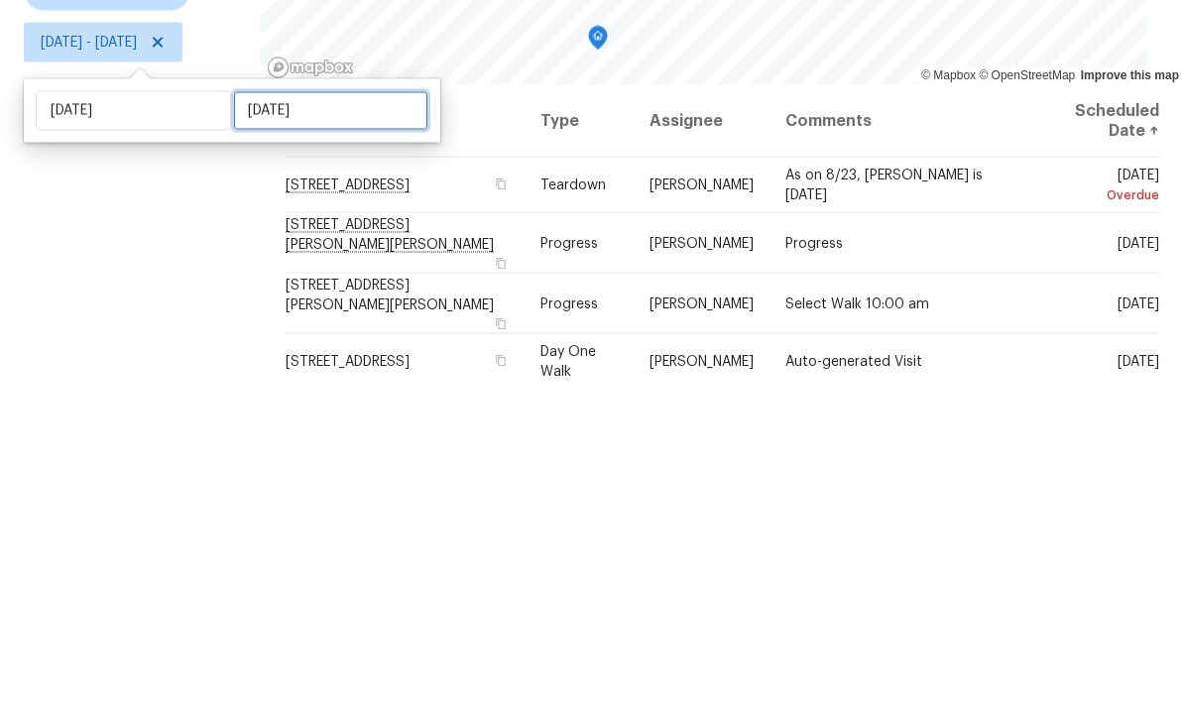
select select "7"
select select "2025"
select select "8"
select select "2025"
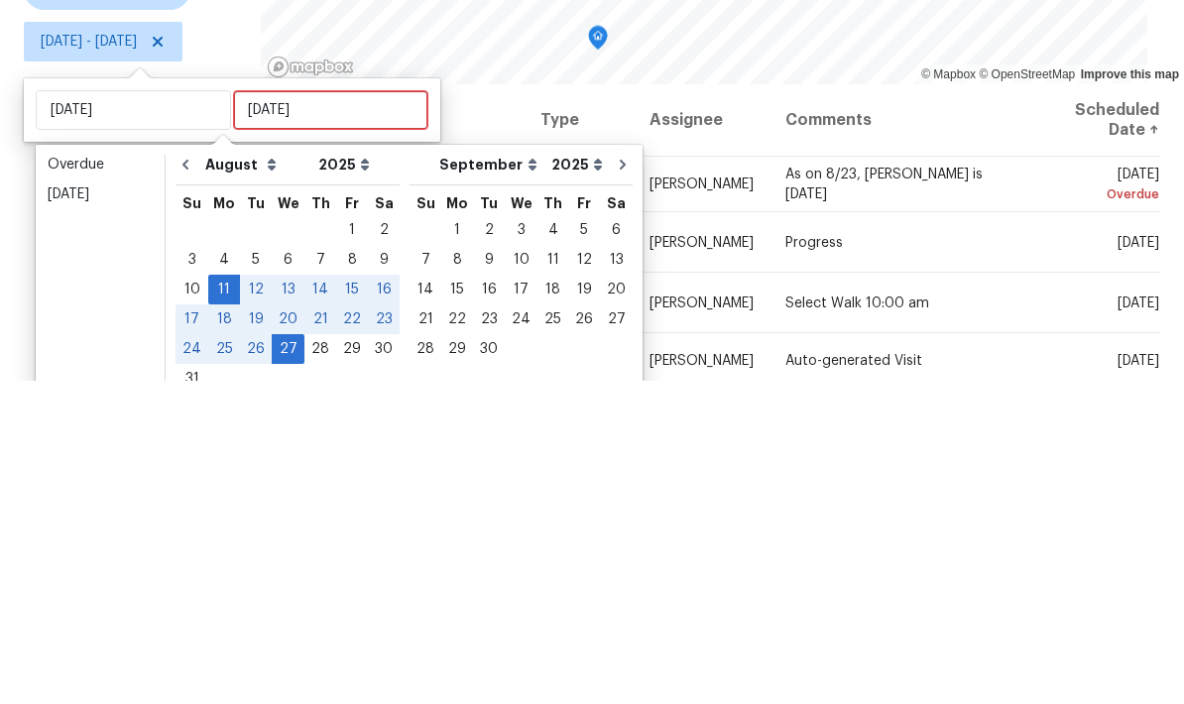
scroll to position [79, 0]
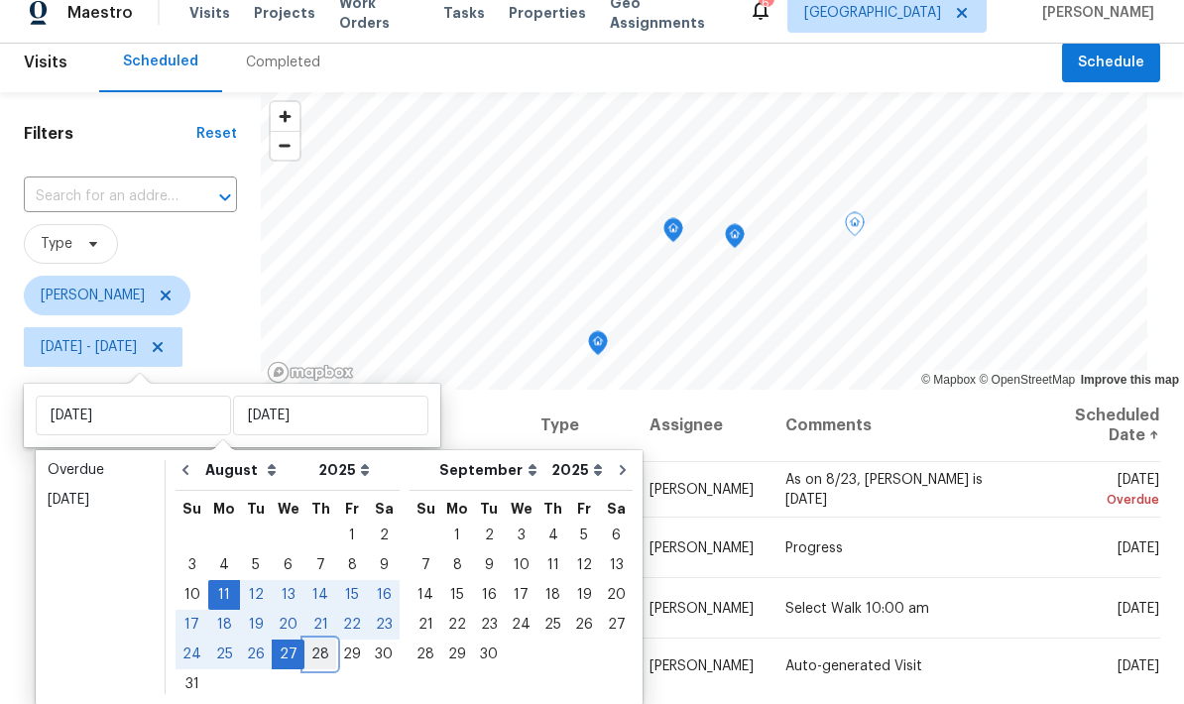
click at [317, 640] on div "28" at bounding box center [320, 654] width 32 height 28
type input "Thu, Aug 28"
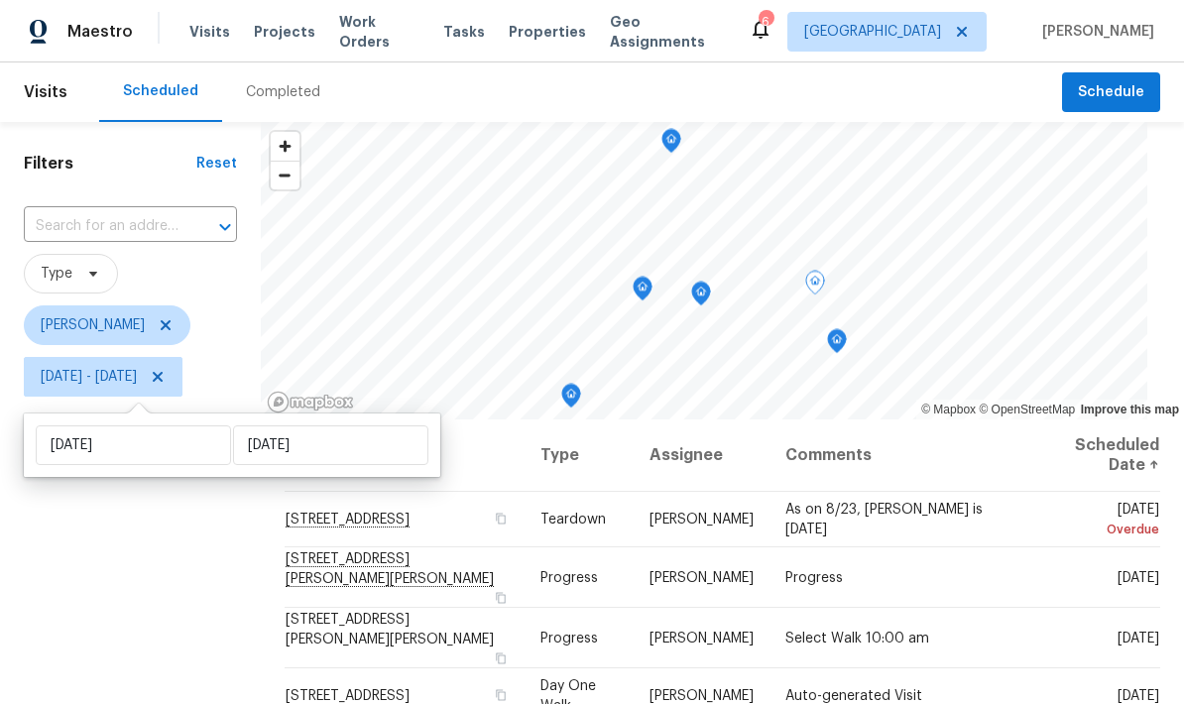
click at [189, 586] on div "Filters Reset ​ Type Jeffrey Lenz Mon, Aug 11 - Thu, Aug 28" at bounding box center [130, 552] width 261 height 861
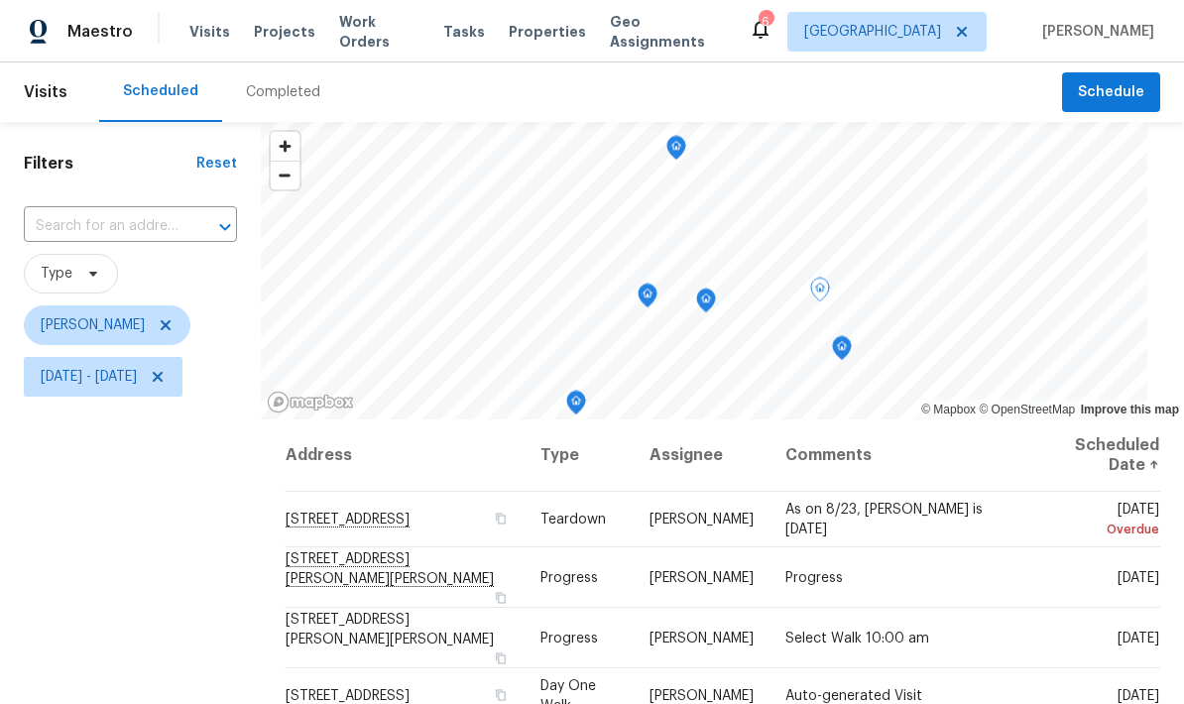
click at [656, 304] on icon "Map marker" at bounding box center [647, 296] width 18 height 23
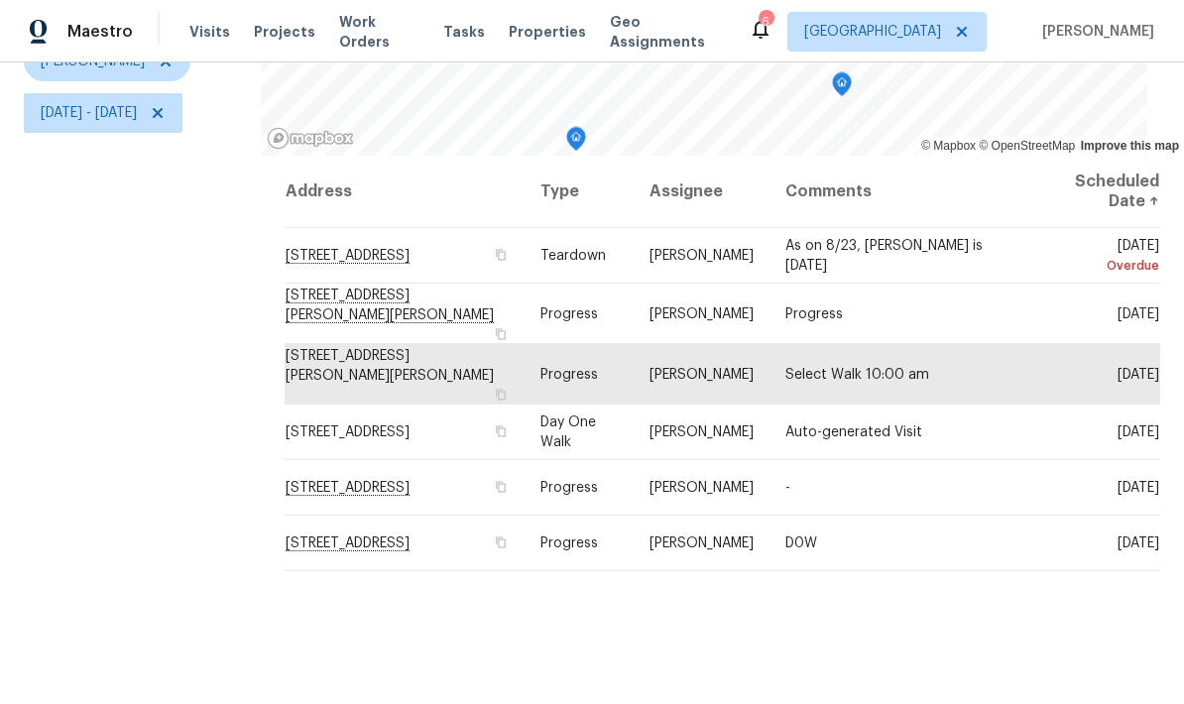
scroll to position [263, 0]
click at [509, 386] on button "button" at bounding box center [500, 395] width 18 height 18
click at [506, 389] on icon "button" at bounding box center [500, 395] width 12 height 12
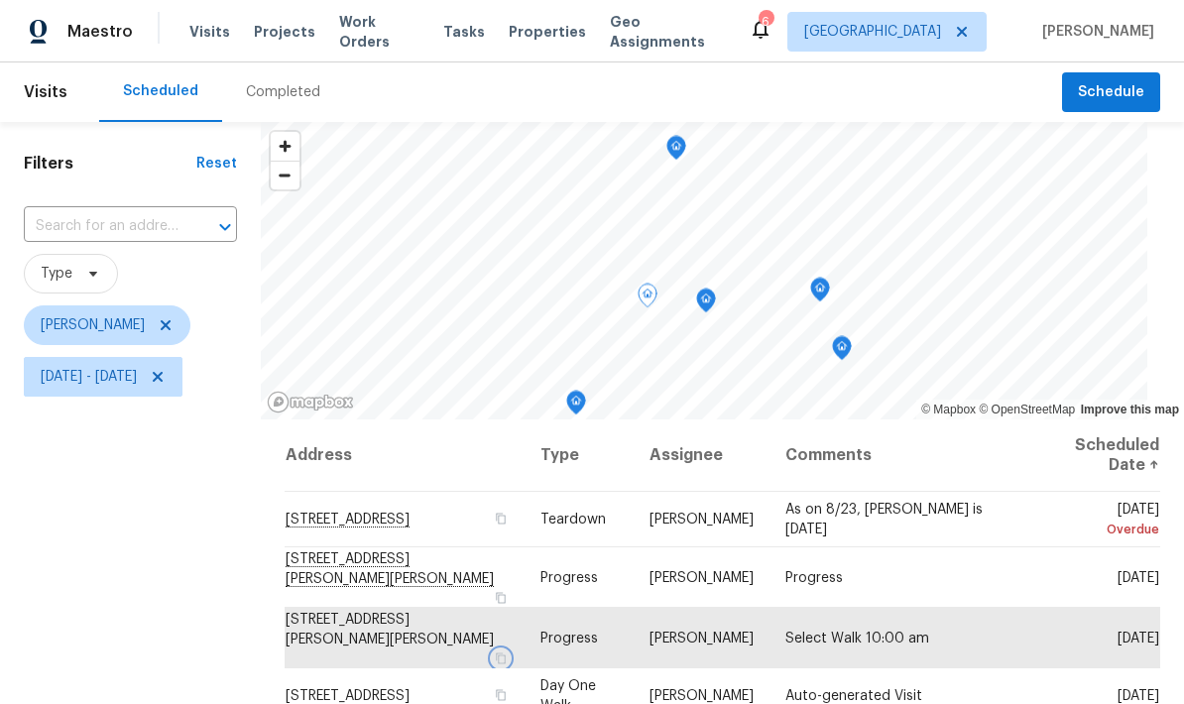
scroll to position [0, 0]
click at [193, 518] on div "Filters Reset ​ Type Jeffrey Lenz Mon, Aug 11 - Thu, Aug 28" at bounding box center [130, 552] width 261 height 861
